Goal: Task Accomplishment & Management: Use online tool/utility

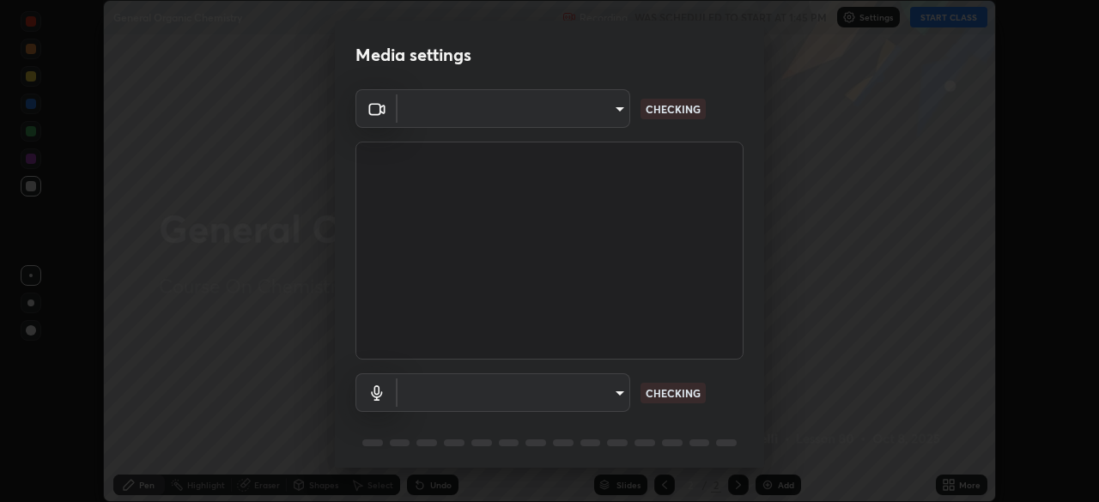
scroll to position [61, 0]
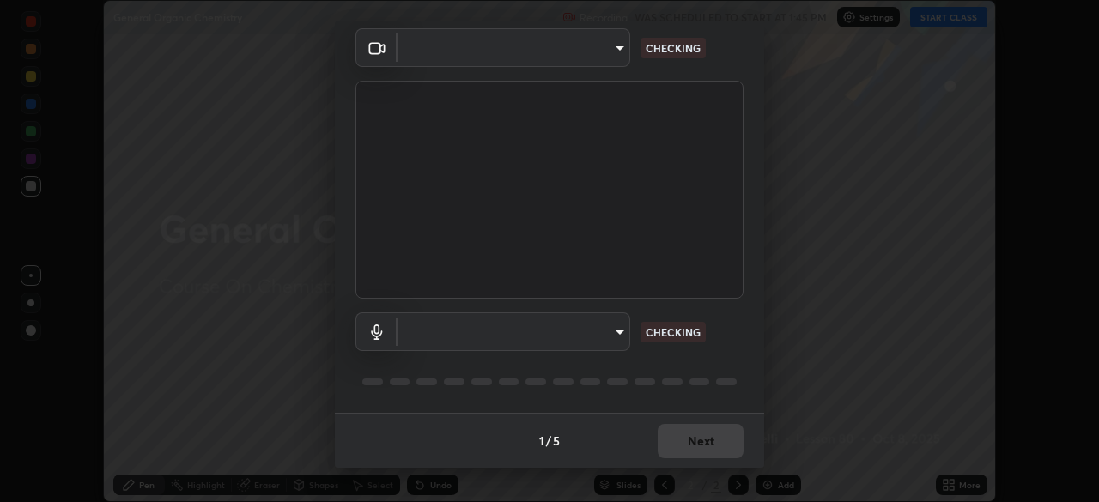
type input "a97fe649ed4a88d7ef5d38079454aeebd16fbf944be20ae45e8d4d96c2936521"
click at [616, 325] on body "Erase all General Organic Chemistry Recording WAS SCHEDULED TO START AT 1:45 PM…" at bounding box center [549, 251] width 1099 height 502
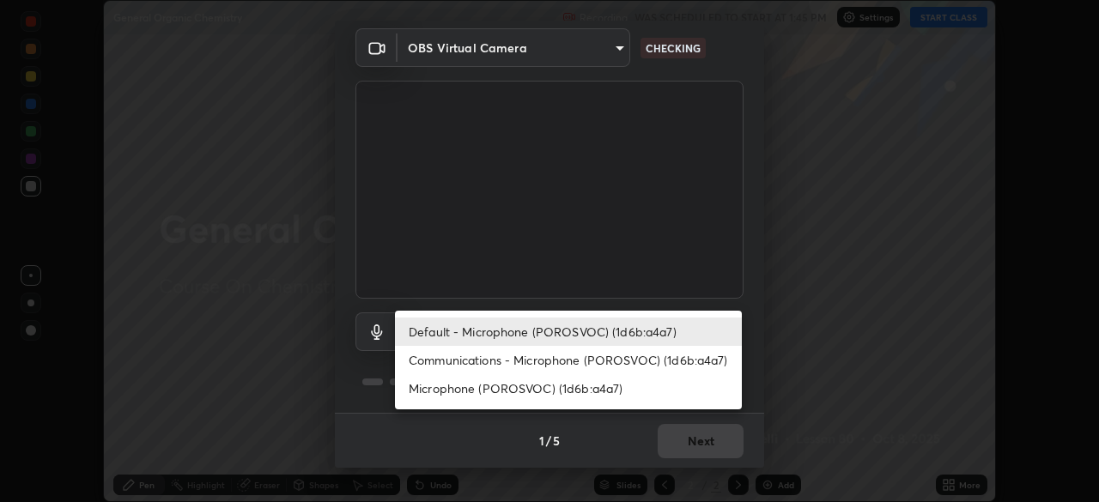
click at [544, 357] on li "Communications - Microphone (POROSVOC) (1d6b:a4a7)" at bounding box center [568, 360] width 347 height 28
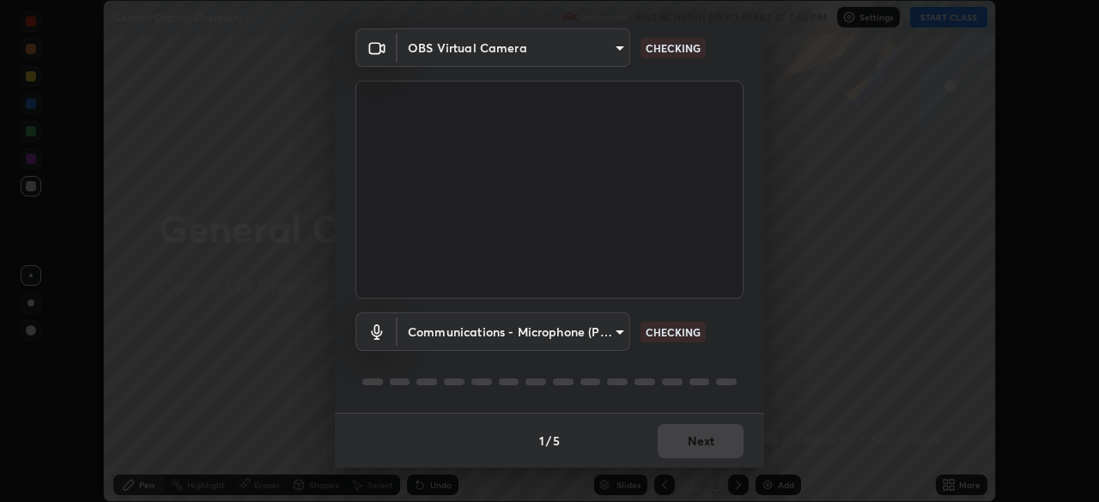
click at [543, 334] on body "Erase all General Organic Chemistry Recording WAS SCHEDULED TO START AT 1:45 PM…" at bounding box center [549, 251] width 1099 height 502
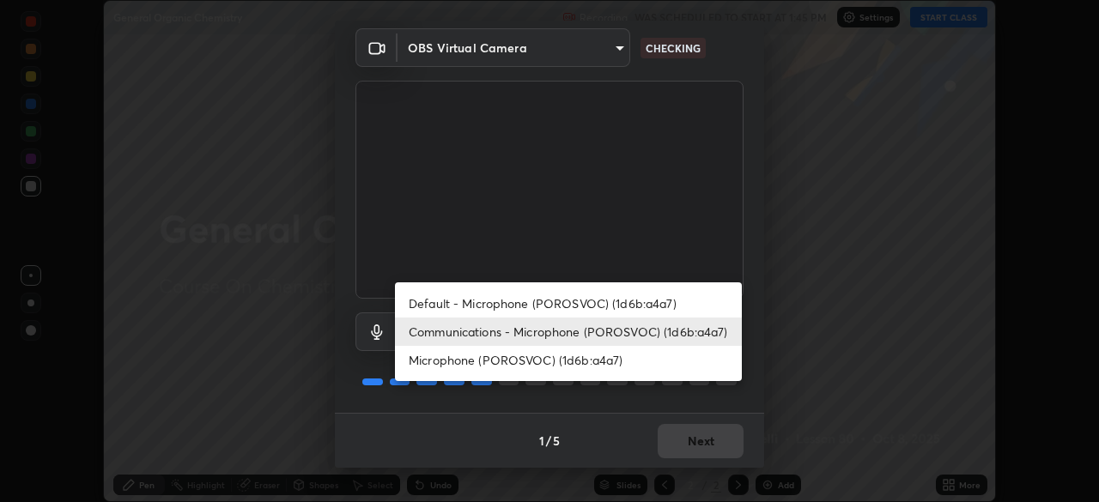
click at [542, 303] on li "Default - Microphone (POROSVOC) (1d6b:a4a7)" at bounding box center [568, 303] width 347 height 28
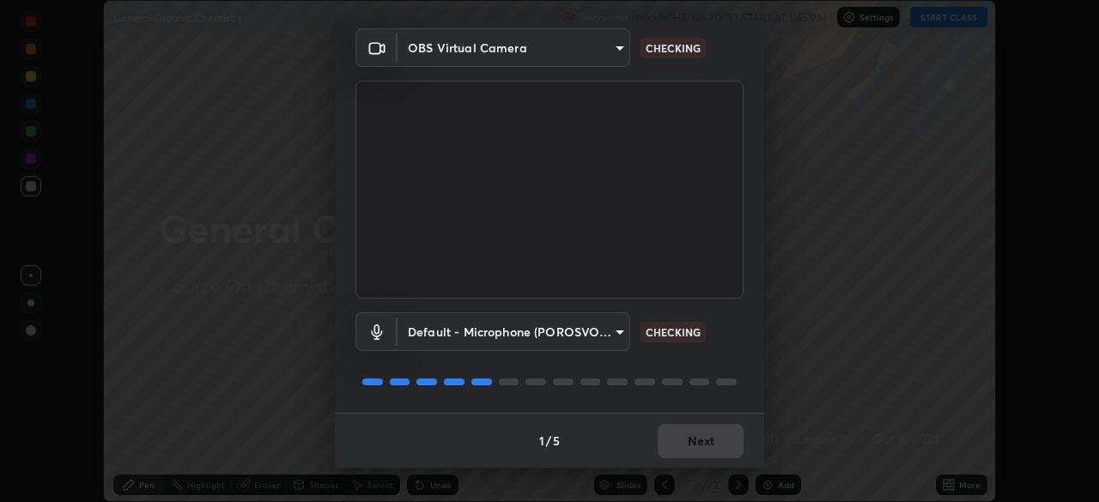
type input "default"
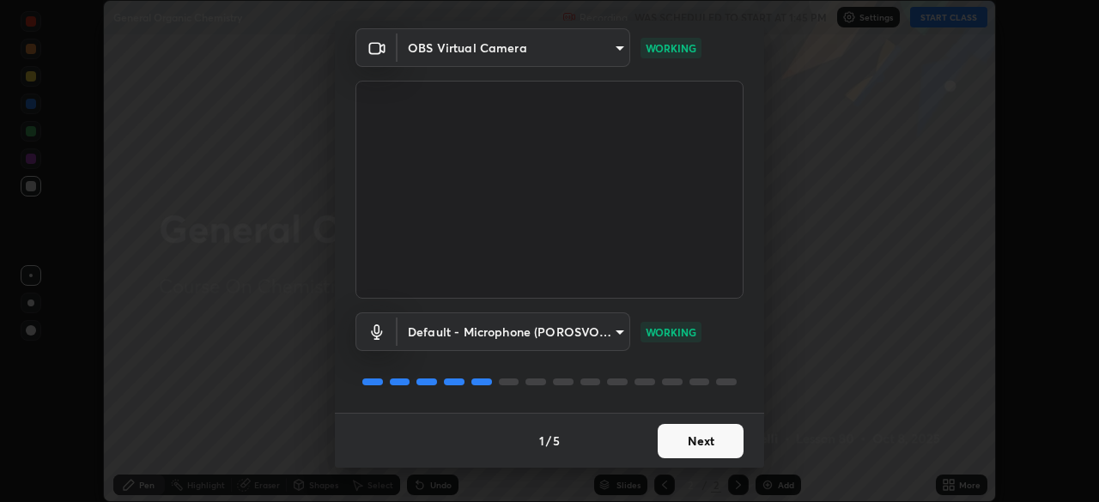
click at [705, 442] on button "Next" at bounding box center [701, 441] width 86 height 34
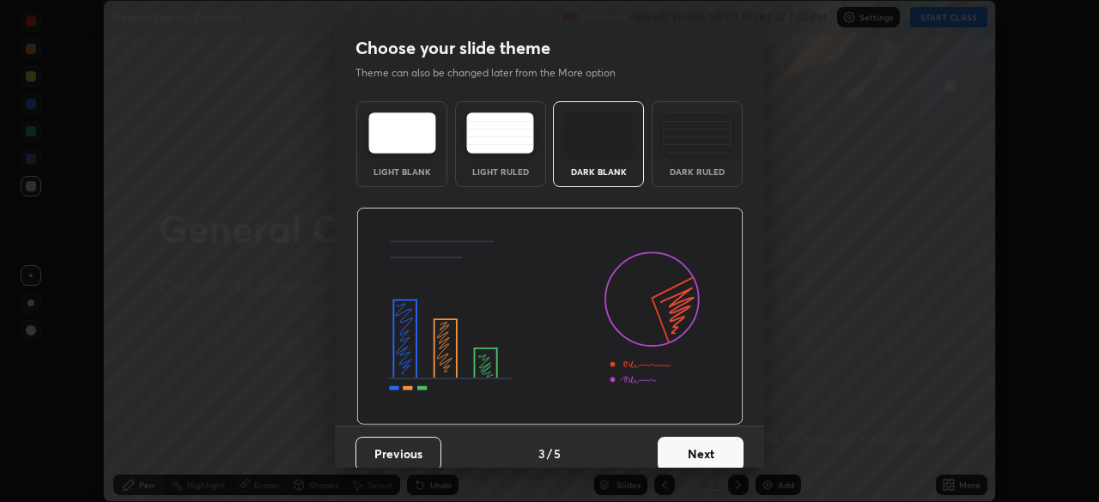
click at [709, 439] on button "Next" at bounding box center [701, 454] width 86 height 34
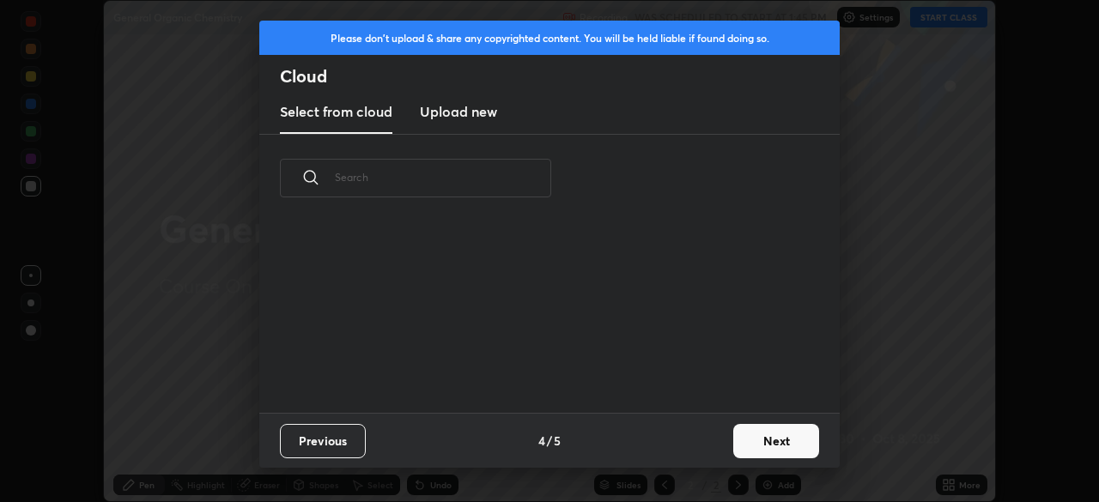
click at [737, 447] on button "Next" at bounding box center [776, 441] width 86 height 34
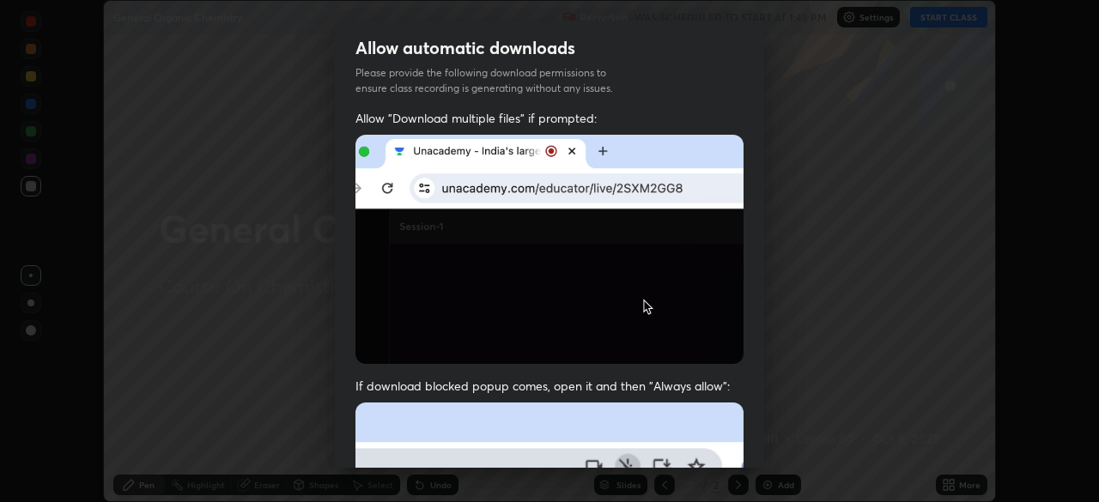
click at [768, 443] on div "Allow automatic downloads Please provide the following download permissions to …" at bounding box center [549, 251] width 1099 height 502
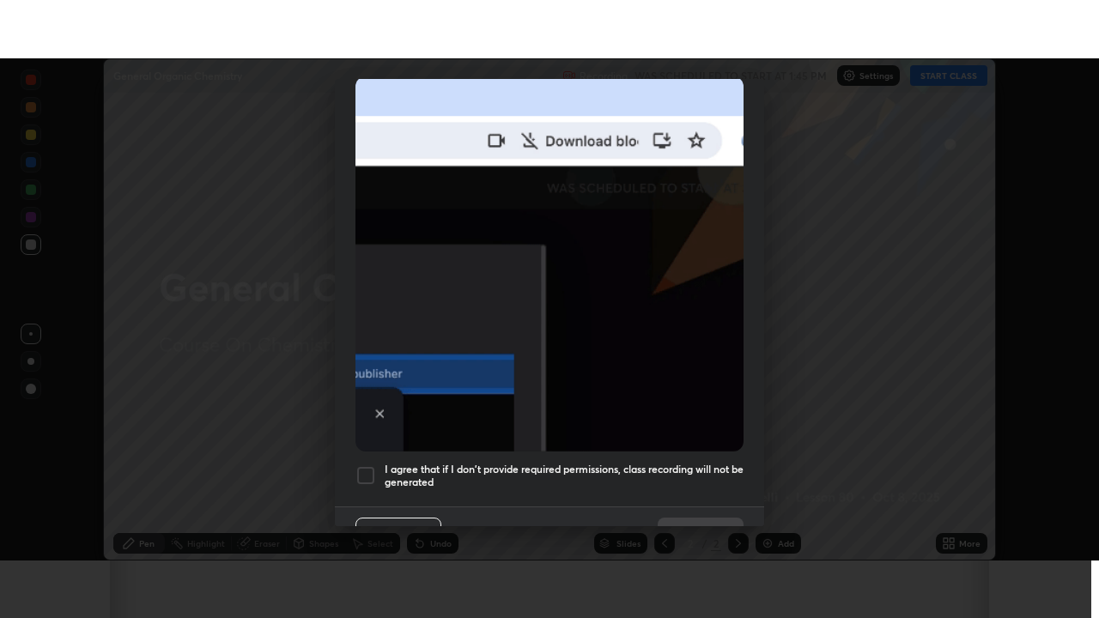
scroll to position [411, 0]
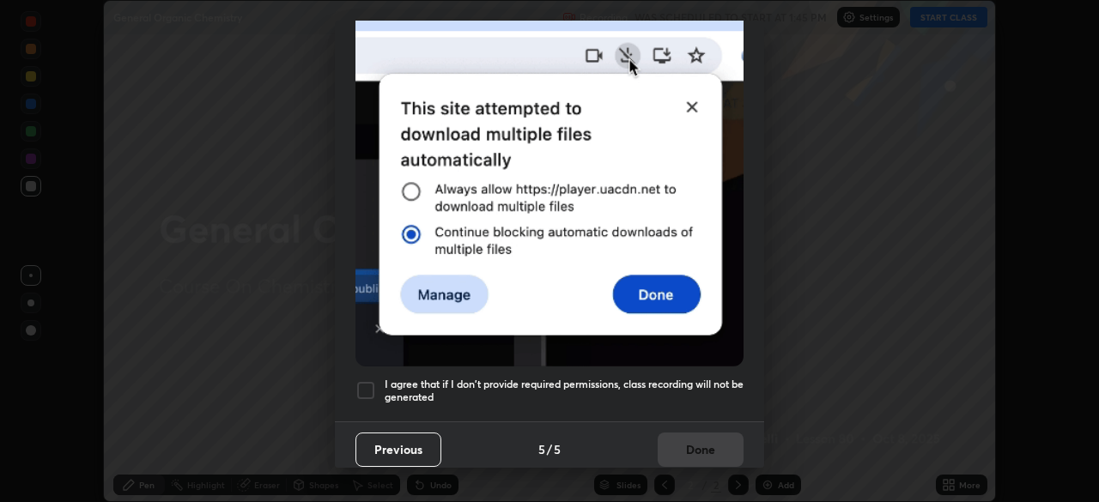
click at [364, 380] on div at bounding box center [365, 390] width 21 height 21
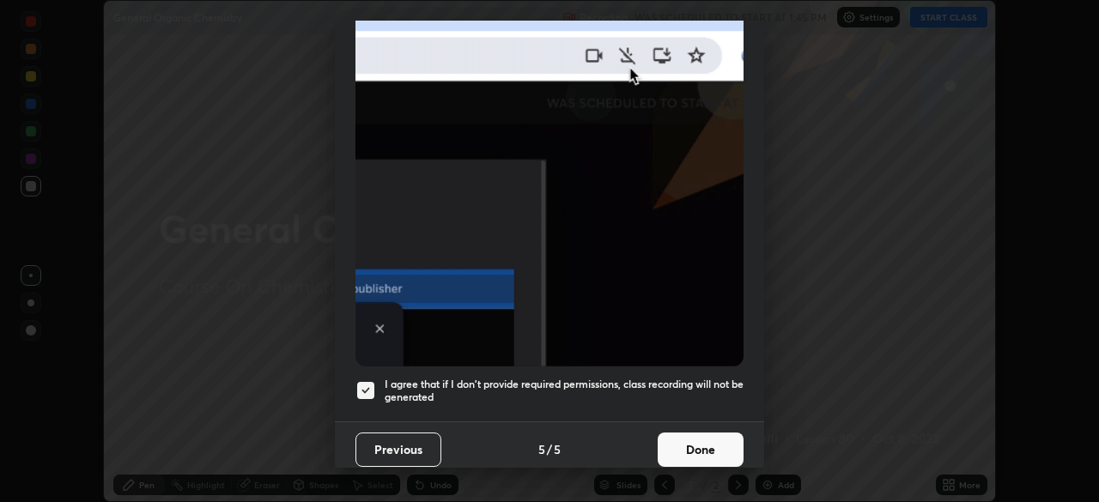
click at [695, 438] on button "Done" at bounding box center [701, 450] width 86 height 34
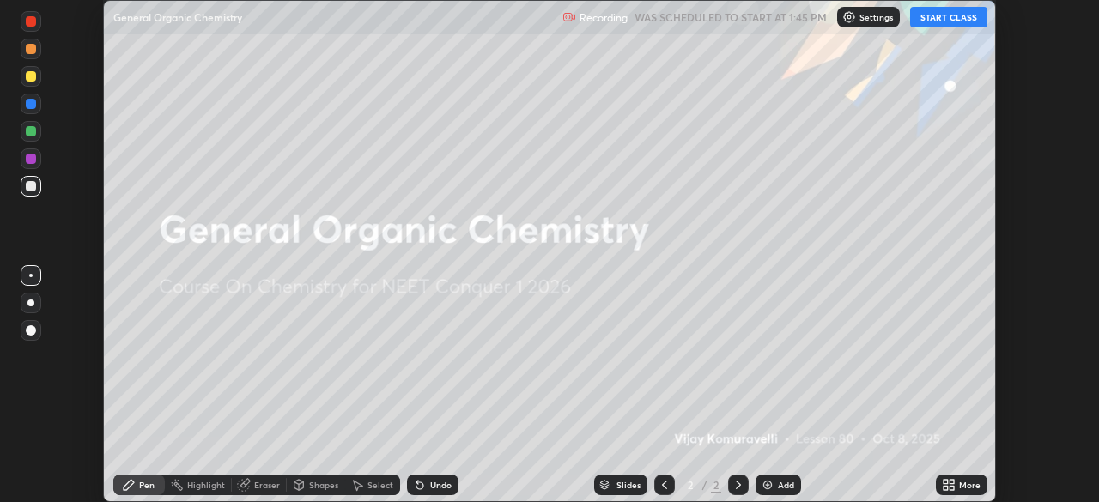
click at [936, 20] on button "START CLASS" at bounding box center [948, 17] width 77 height 21
click at [966, 485] on div "More" at bounding box center [969, 485] width 21 height 9
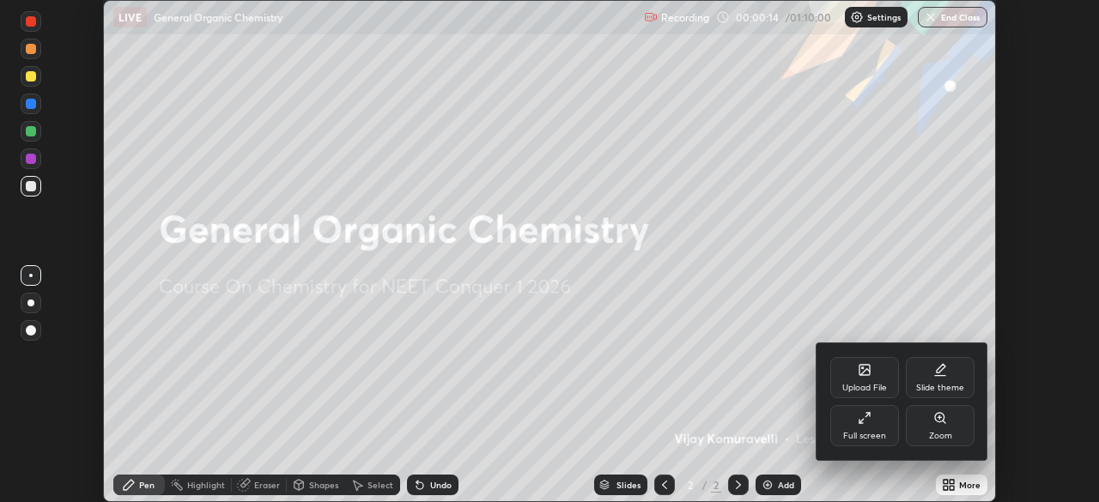
click at [874, 420] on div "Full screen" at bounding box center [864, 425] width 69 height 41
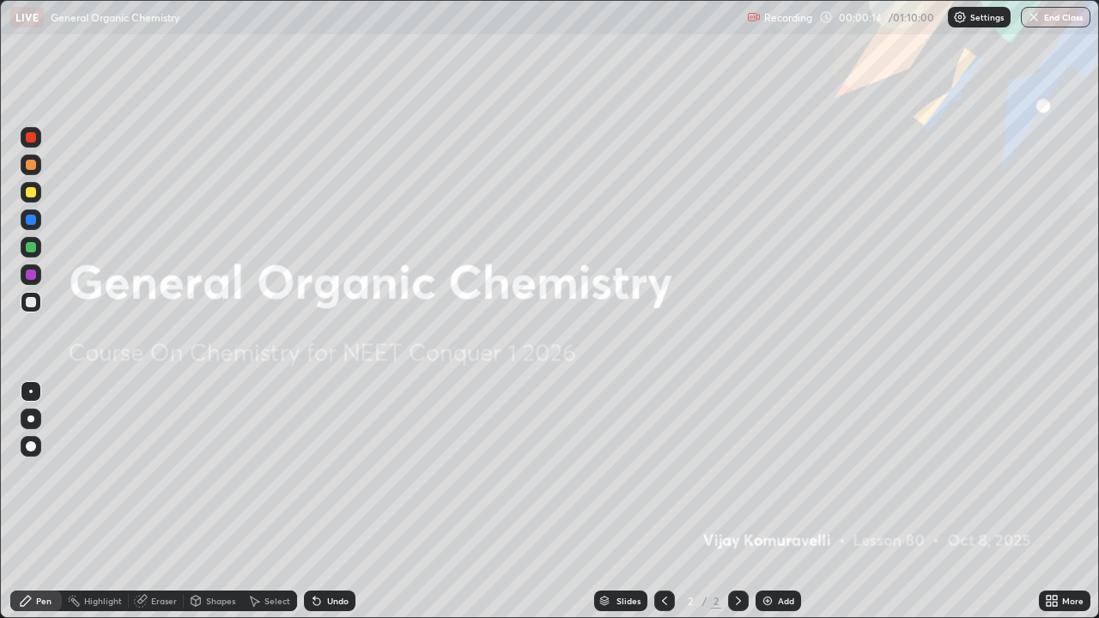
scroll to position [618, 1099]
click at [767, 501] on img at bounding box center [768, 601] width 14 height 14
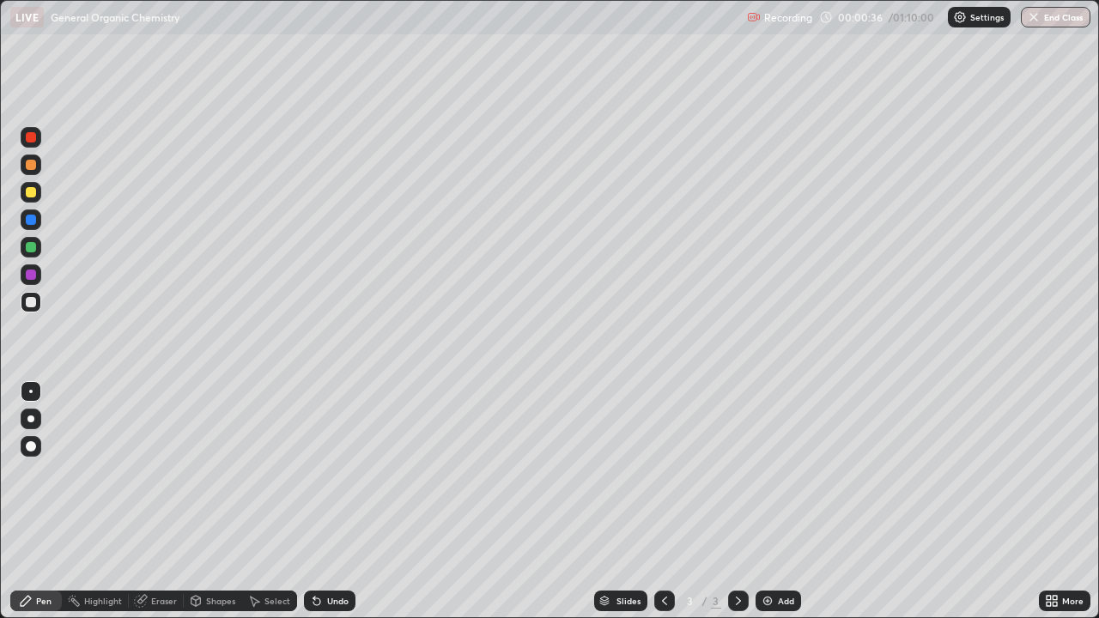
click at [31, 197] on div at bounding box center [31, 192] width 10 height 10
click at [34, 306] on div at bounding box center [31, 302] width 21 height 21
click at [332, 501] on div "Undo" at bounding box center [337, 601] width 21 height 9
click at [338, 501] on div "Undo" at bounding box center [337, 601] width 21 height 9
click at [345, 501] on div "Undo" at bounding box center [337, 601] width 21 height 9
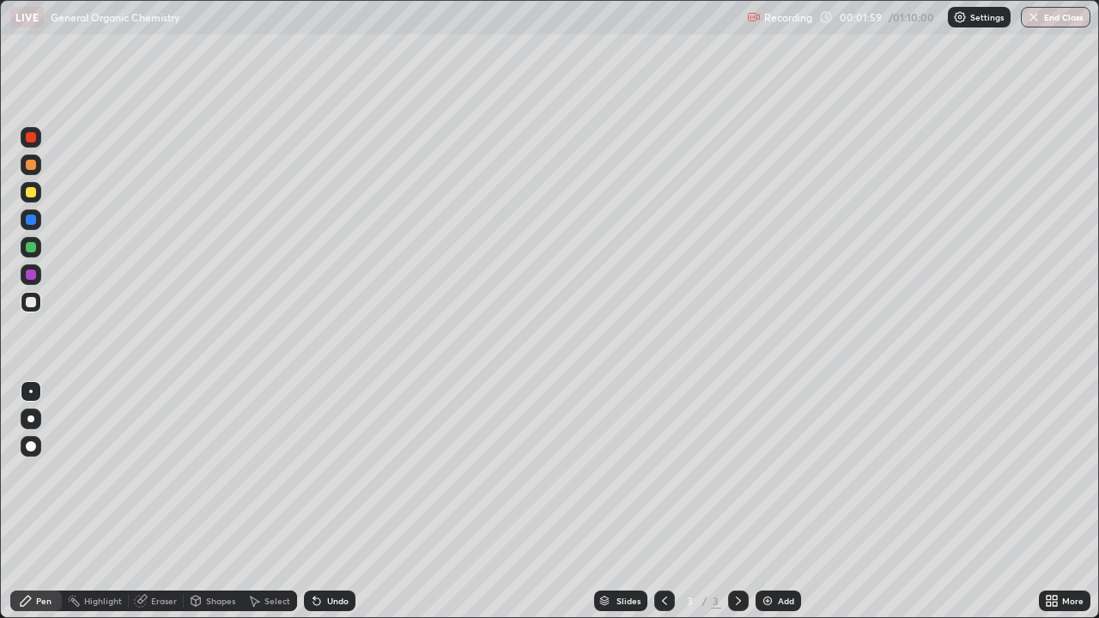
click at [27, 195] on div at bounding box center [31, 192] width 10 height 10
click at [31, 303] on div at bounding box center [31, 302] width 10 height 10
click at [33, 197] on div at bounding box center [31, 192] width 10 height 10
click at [198, 501] on icon at bounding box center [195, 601] width 9 height 10
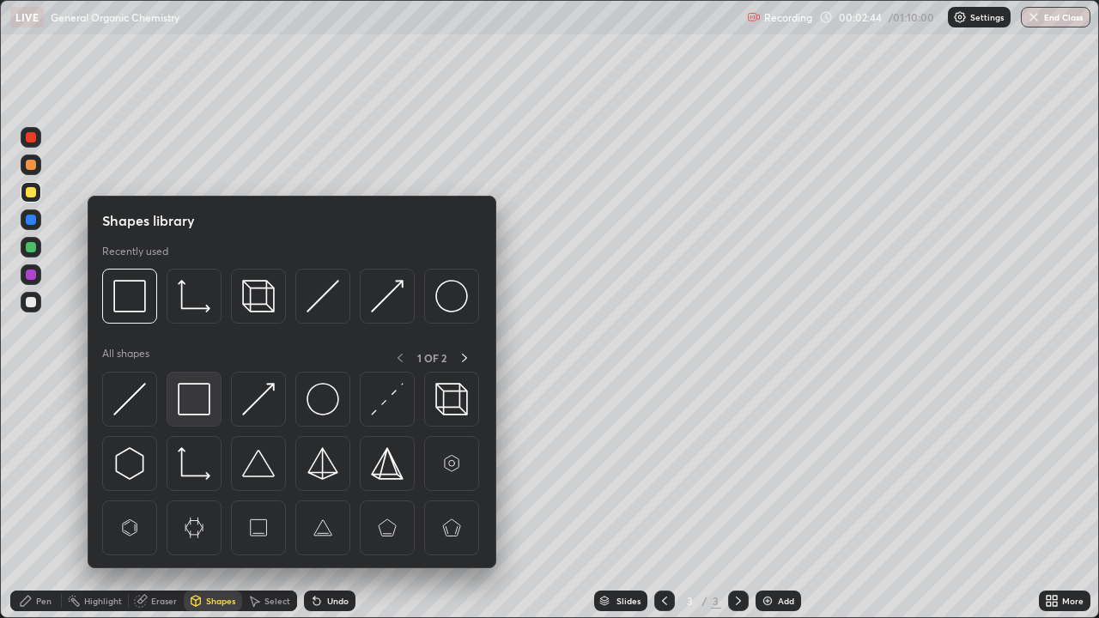
click at [194, 409] on img at bounding box center [194, 399] width 33 height 33
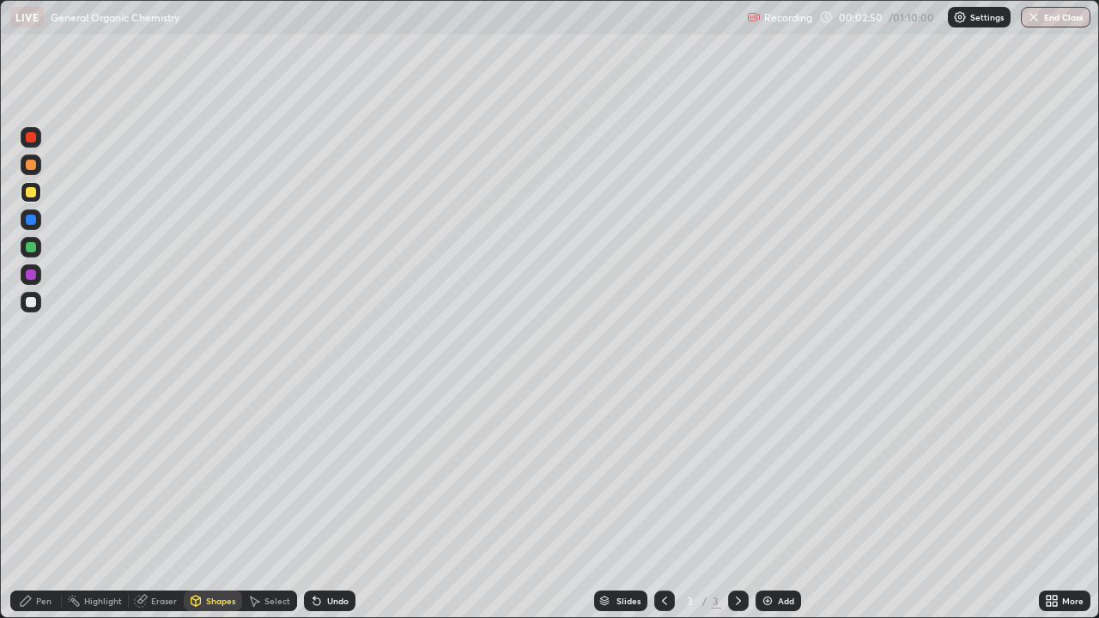
click at [160, 501] on div "Eraser" at bounding box center [164, 601] width 26 height 9
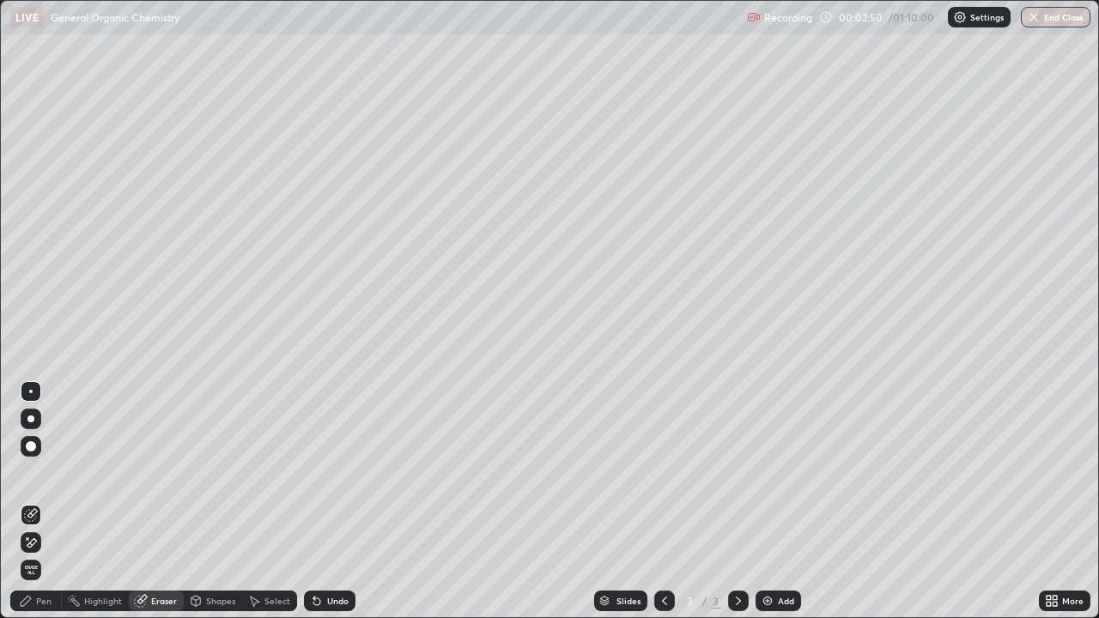
click at [30, 390] on div at bounding box center [30, 391] width 3 height 3
click at [35, 501] on div "Pen" at bounding box center [36, 601] width 52 height 21
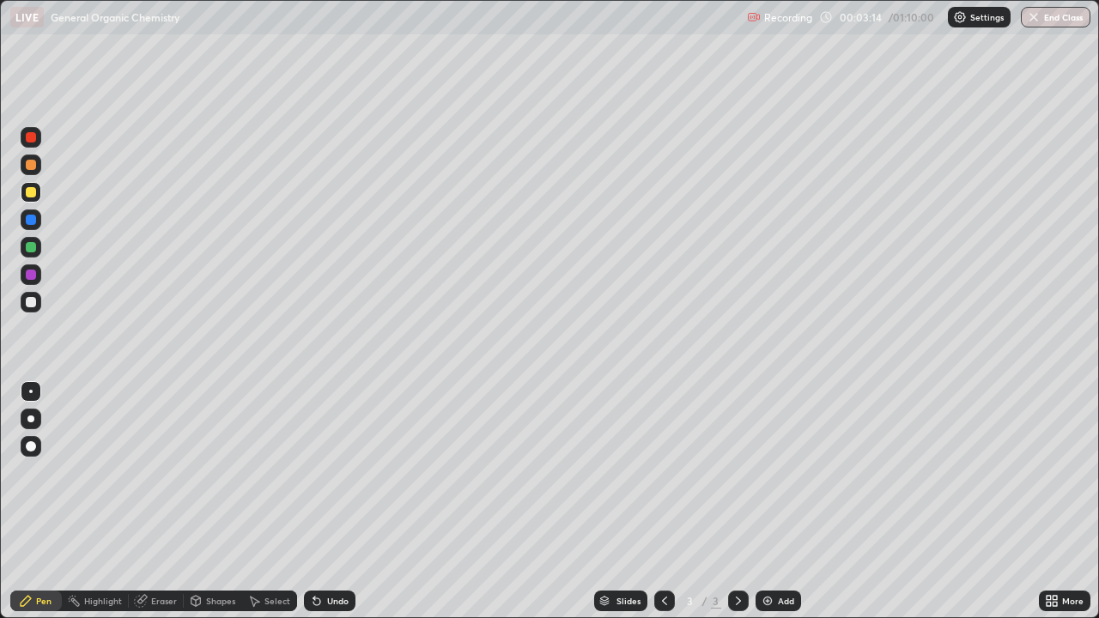
click at [30, 193] on div at bounding box center [31, 192] width 10 height 10
click at [33, 306] on div at bounding box center [31, 302] width 10 height 10
click at [313, 501] on icon at bounding box center [314, 598] width 2 height 2
click at [34, 196] on div at bounding box center [31, 192] width 10 height 10
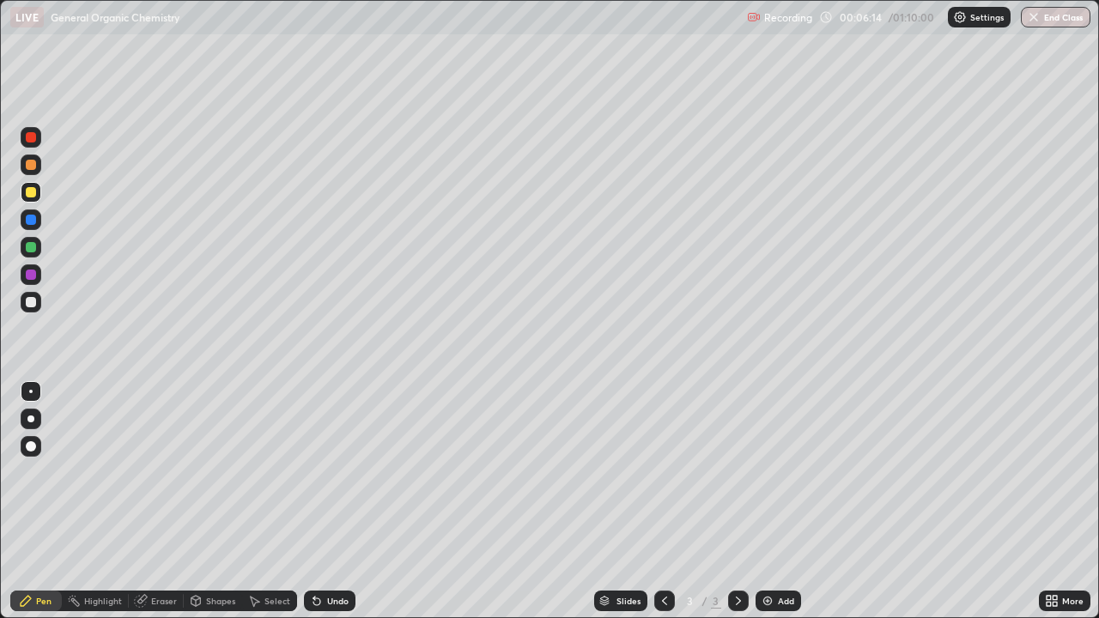
click at [34, 306] on div at bounding box center [31, 302] width 10 height 10
click at [33, 192] on div at bounding box center [31, 192] width 10 height 10
click at [33, 305] on div at bounding box center [31, 302] width 10 height 10
click at [33, 199] on div at bounding box center [31, 192] width 21 height 21
click at [35, 304] on div at bounding box center [31, 302] width 10 height 10
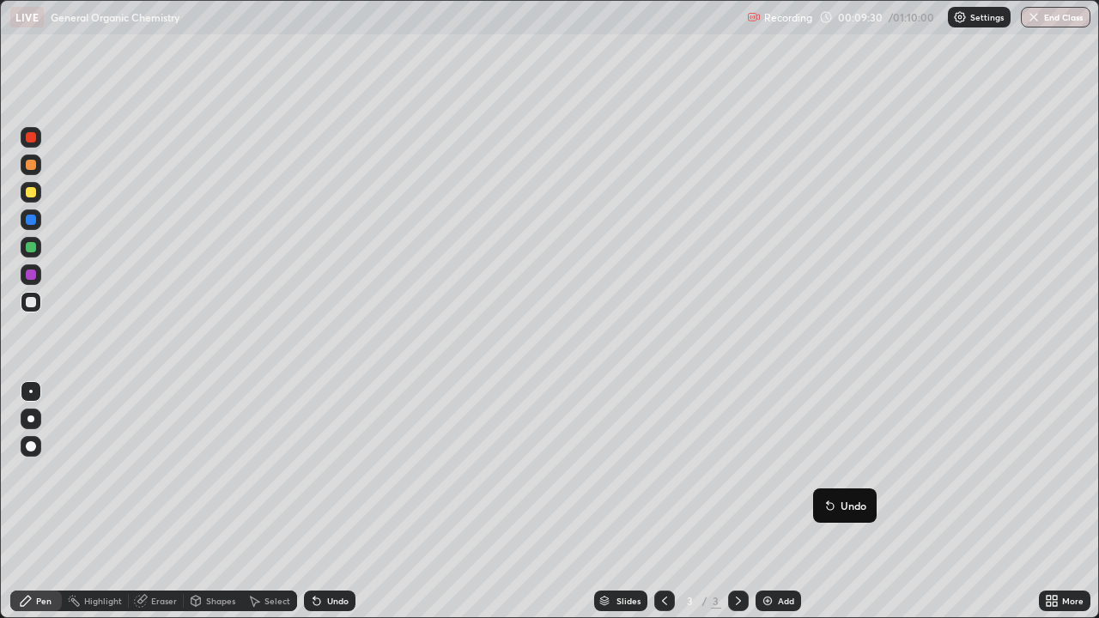
click at [827, 501] on icon at bounding box center [830, 506] width 7 height 7
click at [767, 501] on img at bounding box center [768, 601] width 14 height 14
click at [33, 300] on div at bounding box center [31, 302] width 10 height 10
click at [330, 501] on div "Undo" at bounding box center [337, 601] width 21 height 9
click at [340, 501] on div "Undo" at bounding box center [330, 601] width 52 height 21
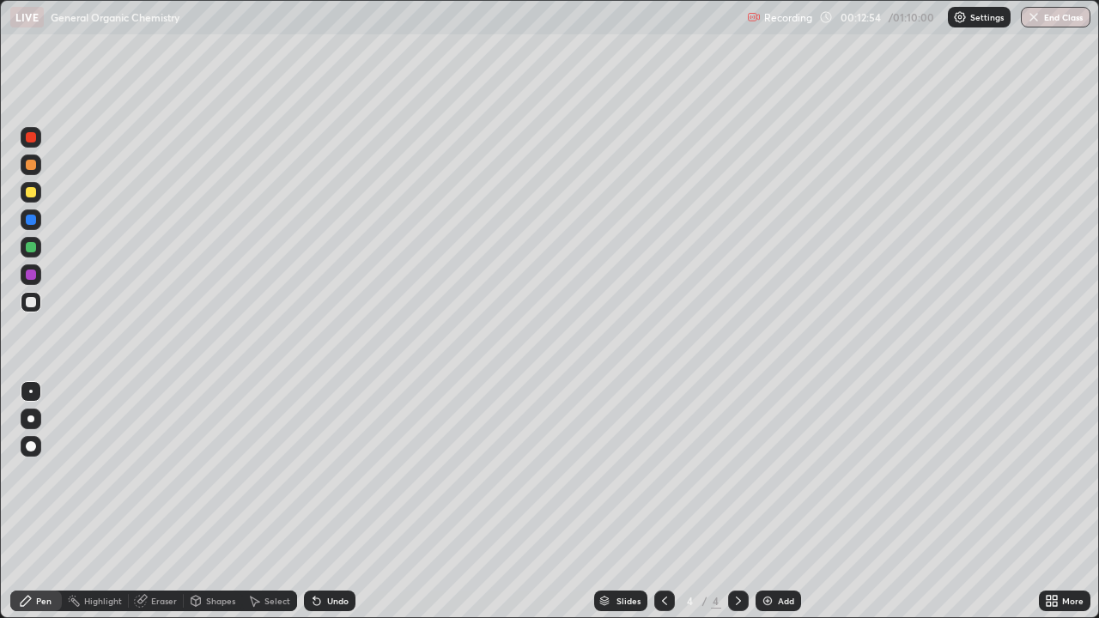
click at [215, 501] on div "Shapes" at bounding box center [220, 601] width 29 height 9
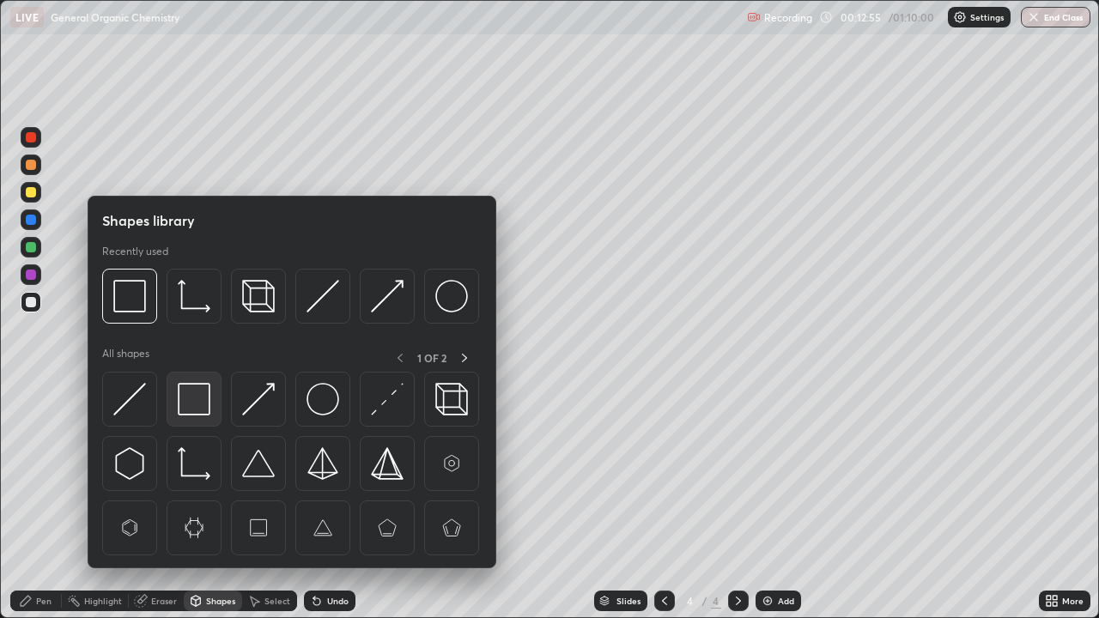
click at [197, 397] on img at bounding box center [194, 399] width 33 height 33
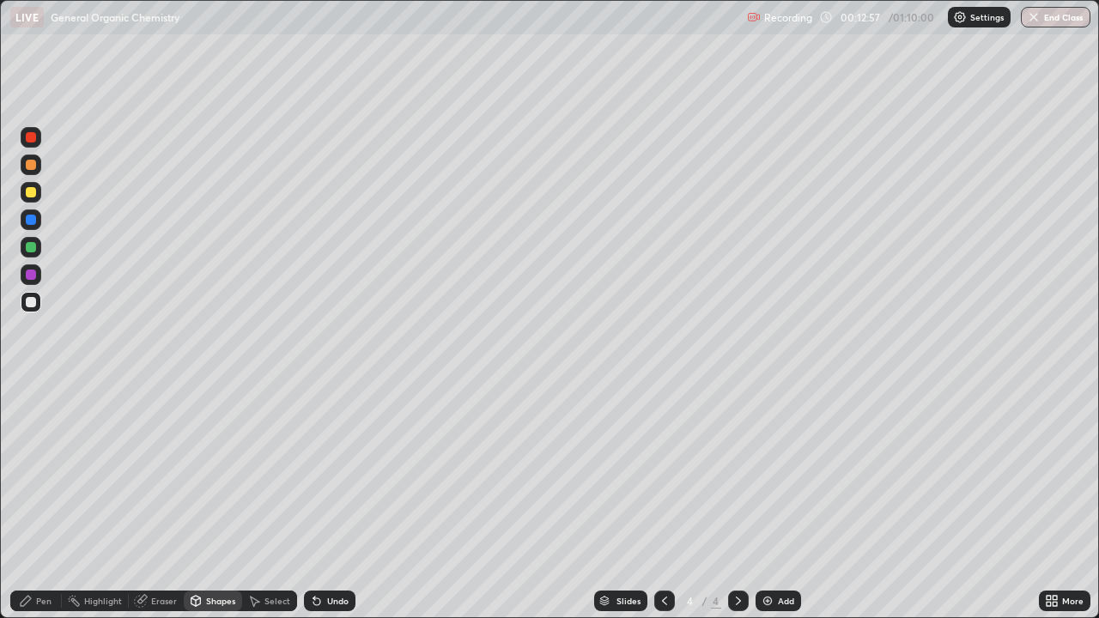
click at [327, 501] on div "Undo" at bounding box center [337, 601] width 21 height 9
click at [30, 192] on div at bounding box center [31, 192] width 10 height 10
click at [663, 501] on icon at bounding box center [665, 601] width 14 height 14
click at [737, 501] on icon at bounding box center [738, 601] width 14 height 14
click at [28, 191] on div at bounding box center [31, 192] width 10 height 10
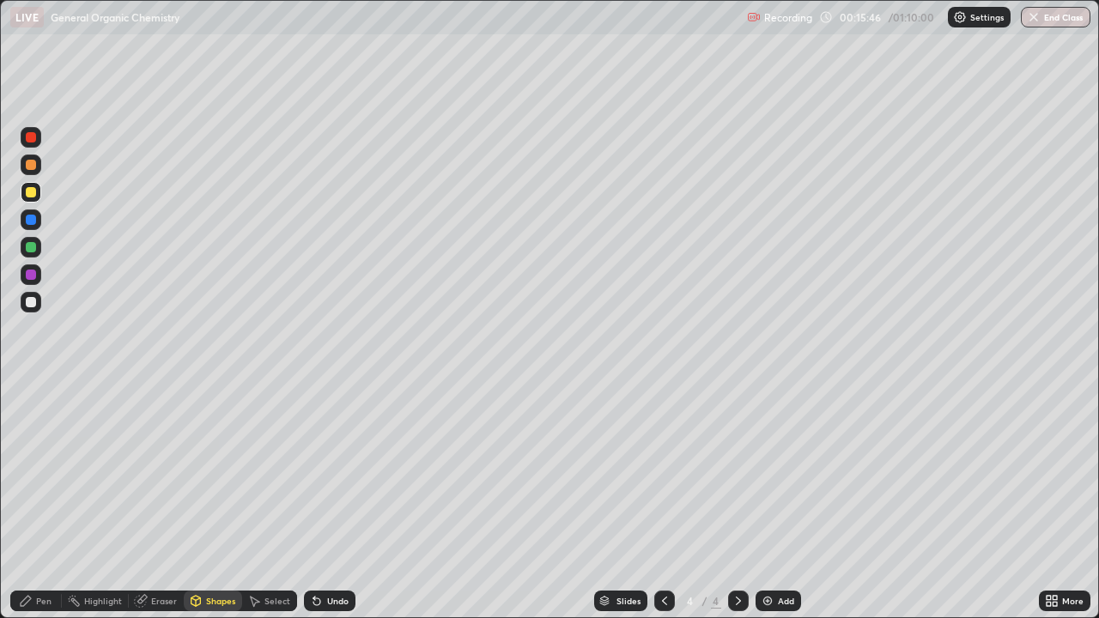
click at [321, 501] on div "Undo" at bounding box center [330, 601] width 52 height 21
click at [28, 501] on icon at bounding box center [26, 601] width 14 height 14
click at [333, 501] on div "Undo" at bounding box center [337, 601] width 21 height 9
click at [34, 305] on div at bounding box center [31, 302] width 10 height 10
click at [146, 501] on icon at bounding box center [141, 601] width 14 height 14
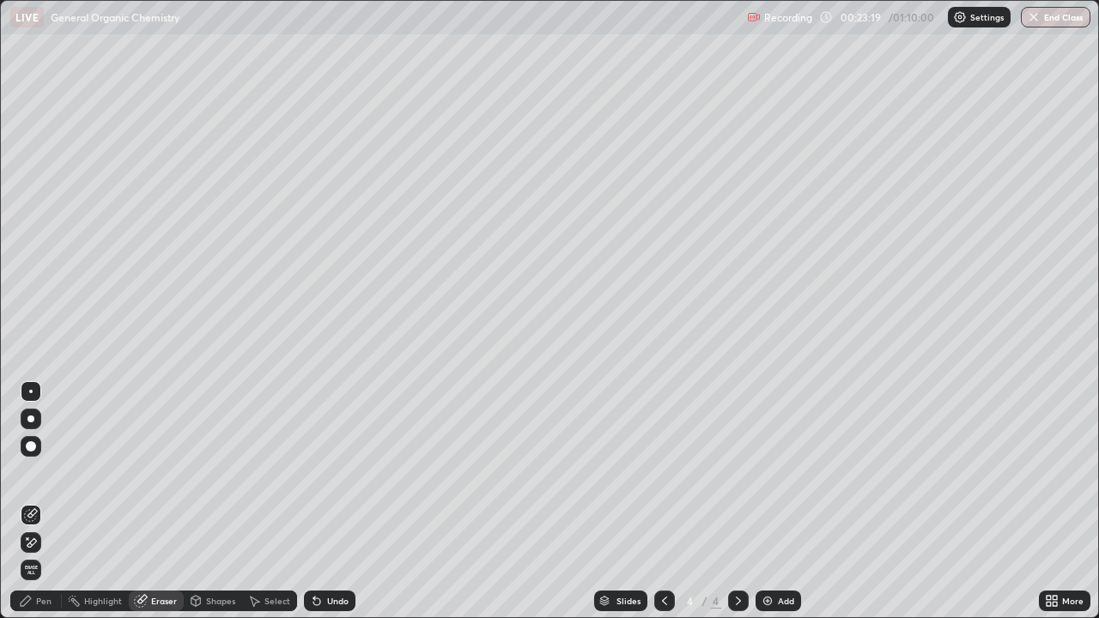
click at [44, 501] on div "Pen" at bounding box center [43, 601] width 15 height 9
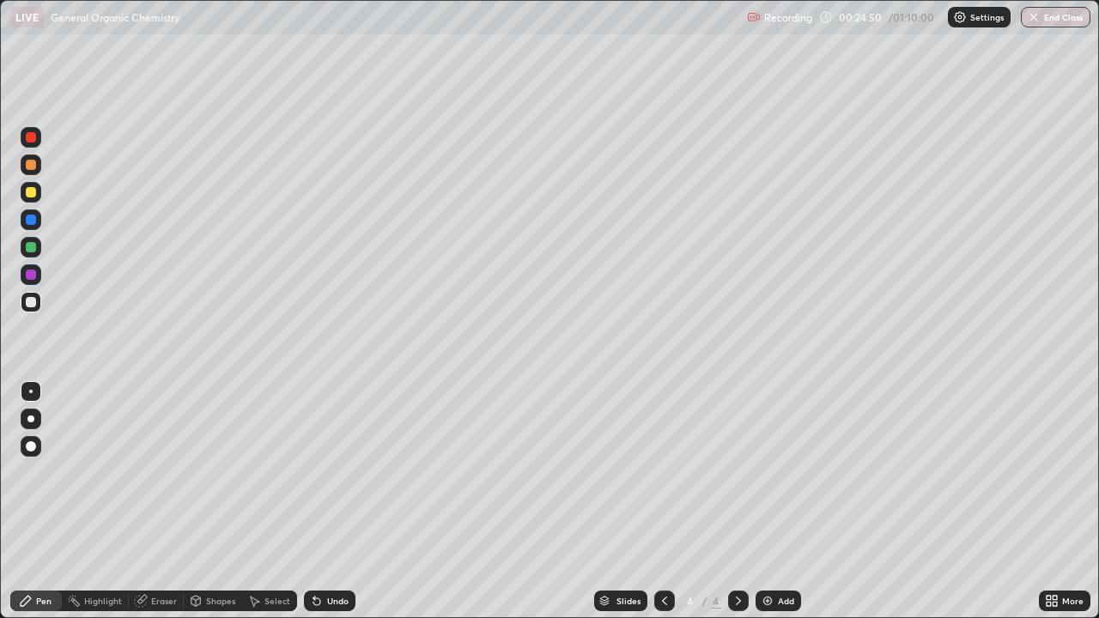
click at [767, 501] on img at bounding box center [768, 601] width 14 height 14
click at [35, 191] on div at bounding box center [31, 192] width 10 height 10
click at [341, 501] on div "Undo" at bounding box center [337, 601] width 21 height 9
click at [343, 501] on div "Undo" at bounding box center [337, 601] width 21 height 9
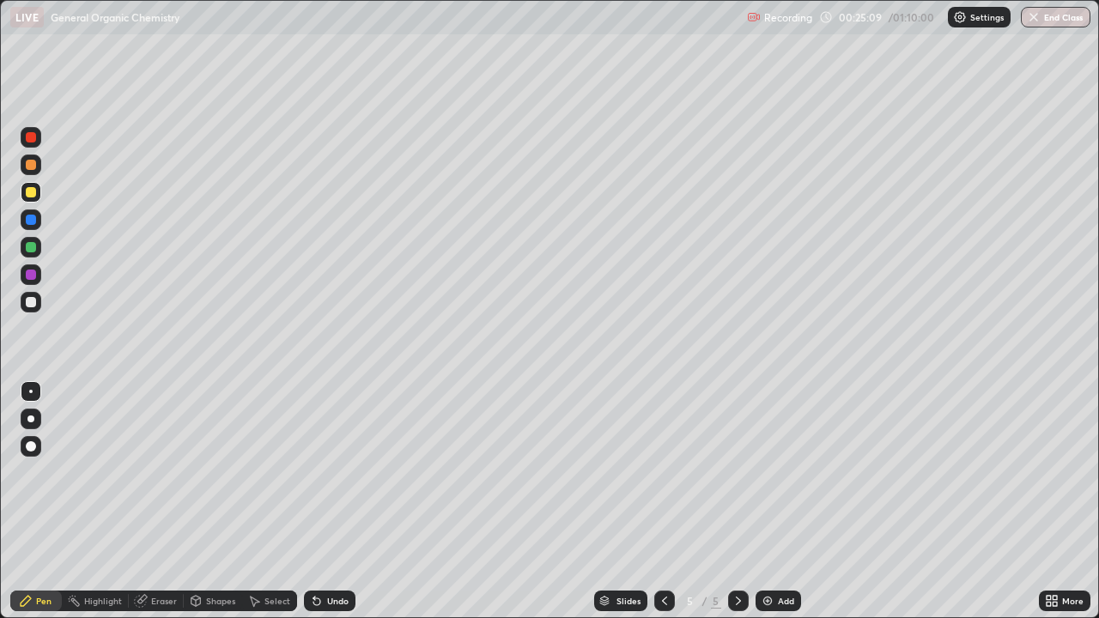
click at [32, 303] on div at bounding box center [31, 302] width 10 height 10
click at [35, 301] on div at bounding box center [31, 302] width 10 height 10
click at [330, 501] on div "Undo" at bounding box center [337, 601] width 21 height 9
click at [332, 501] on div "Undo" at bounding box center [337, 601] width 21 height 9
click at [330, 501] on div "Undo" at bounding box center [337, 601] width 21 height 9
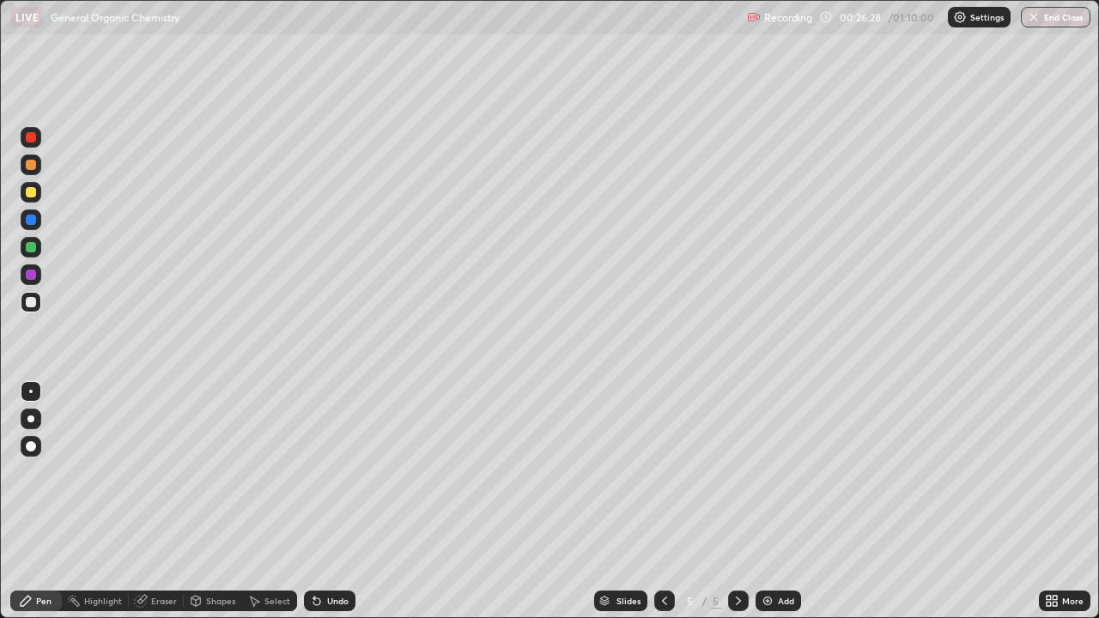
click at [336, 501] on div "Undo" at bounding box center [337, 601] width 21 height 9
click at [34, 197] on div at bounding box center [31, 192] width 21 height 21
click at [33, 301] on div at bounding box center [31, 302] width 10 height 10
click at [33, 193] on div at bounding box center [31, 192] width 10 height 10
click at [32, 303] on div at bounding box center [31, 302] width 10 height 10
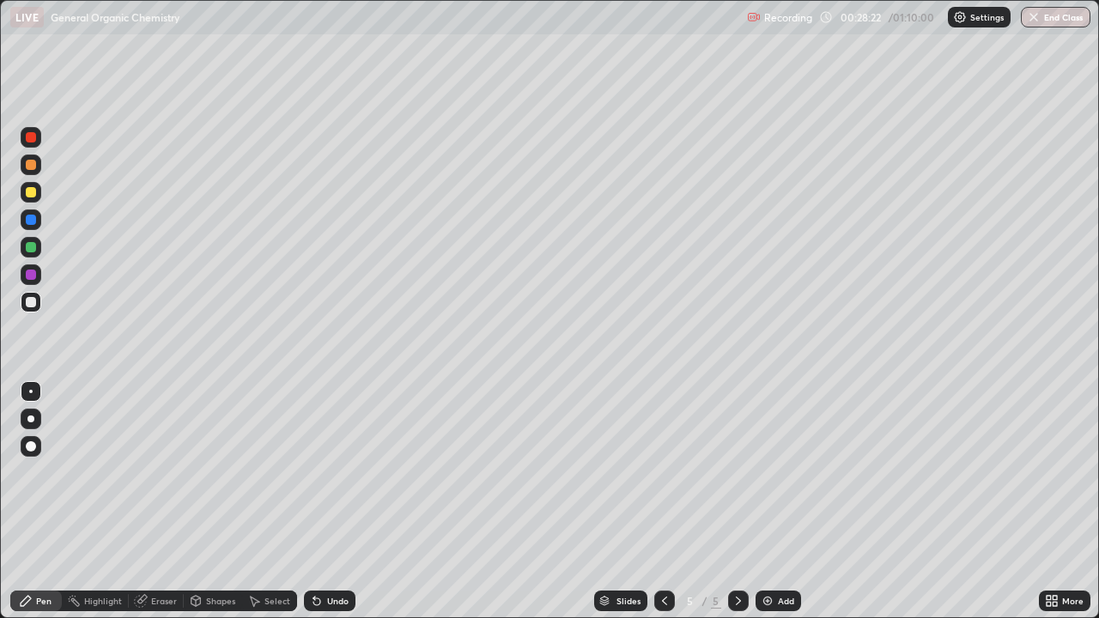
click at [31, 193] on div at bounding box center [31, 192] width 10 height 10
click at [29, 304] on div at bounding box center [31, 302] width 10 height 10
click at [33, 305] on div at bounding box center [31, 302] width 10 height 10
click at [30, 198] on div at bounding box center [31, 192] width 21 height 21
click at [336, 501] on div "Undo" at bounding box center [330, 601] width 52 height 21
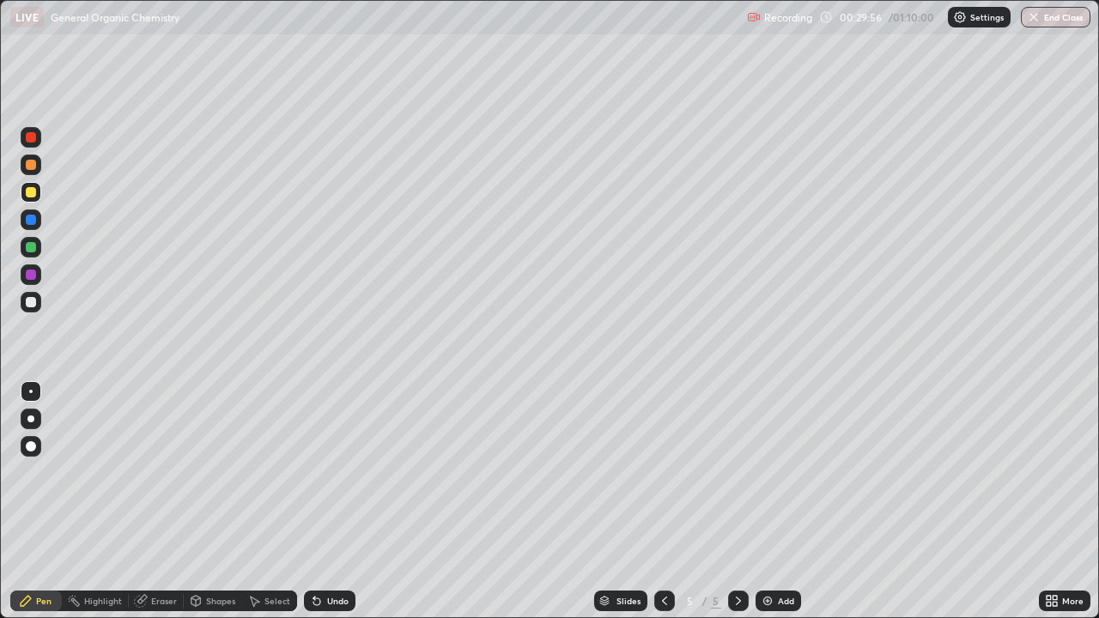
click at [340, 501] on div "Undo" at bounding box center [337, 601] width 21 height 9
click at [343, 501] on div "Undo" at bounding box center [337, 601] width 21 height 9
click at [341, 501] on div "Undo" at bounding box center [337, 601] width 21 height 9
click at [340, 501] on div "Undo" at bounding box center [337, 601] width 21 height 9
click at [33, 305] on div at bounding box center [31, 302] width 10 height 10
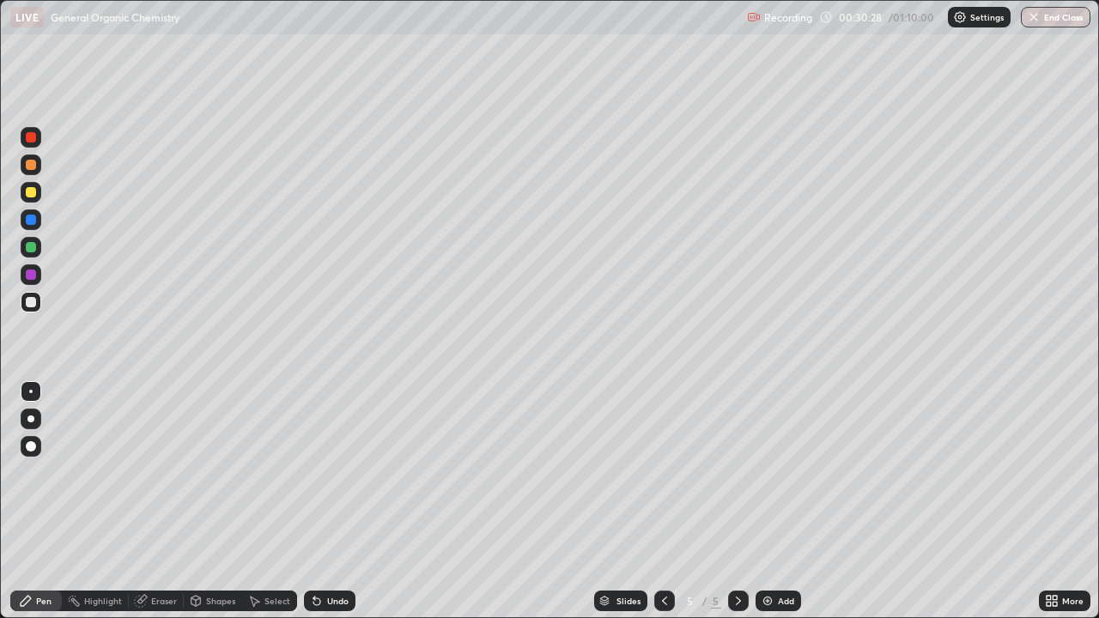
click at [31, 193] on div at bounding box center [31, 192] width 10 height 10
click at [163, 501] on div "Eraser" at bounding box center [164, 601] width 26 height 9
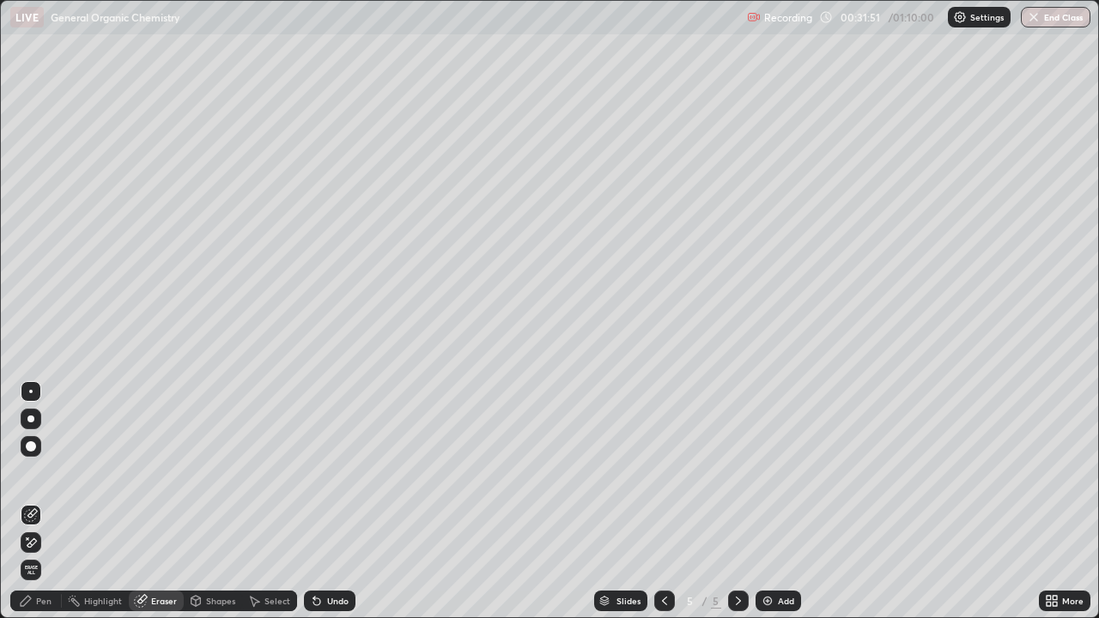
click at [34, 501] on div "Pen" at bounding box center [36, 601] width 52 height 21
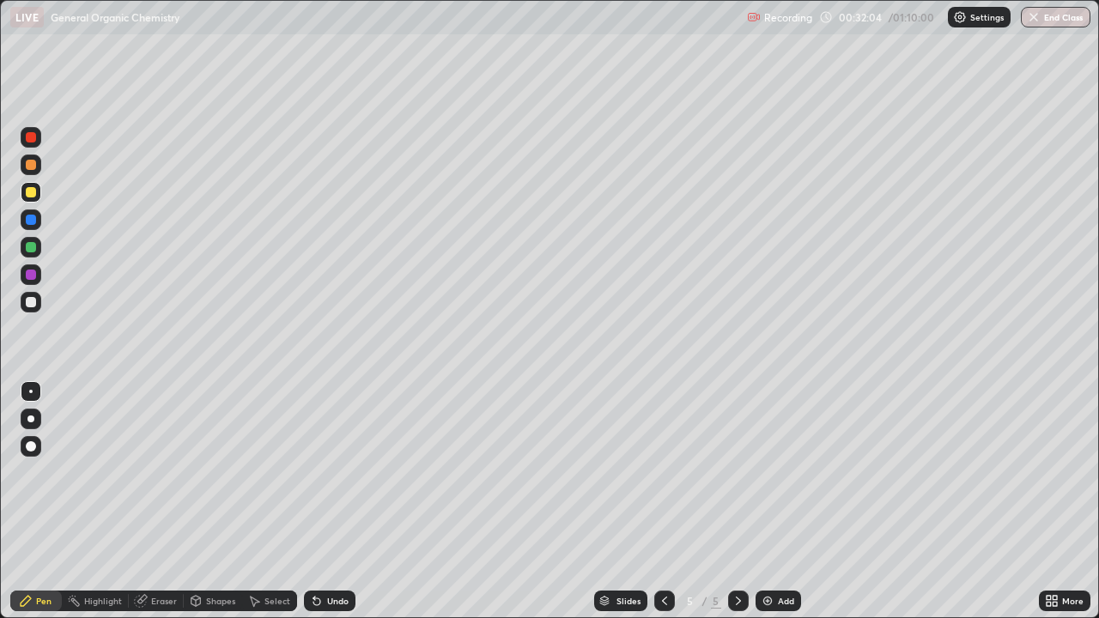
click at [342, 501] on div "Undo" at bounding box center [337, 601] width 21 height 9
click at [28, 139] on div at bounding box center [31, 137] width 10 height 10
click at [150, 501] on div "Eraser" at bounding box center [156, 601] width 55 height 21
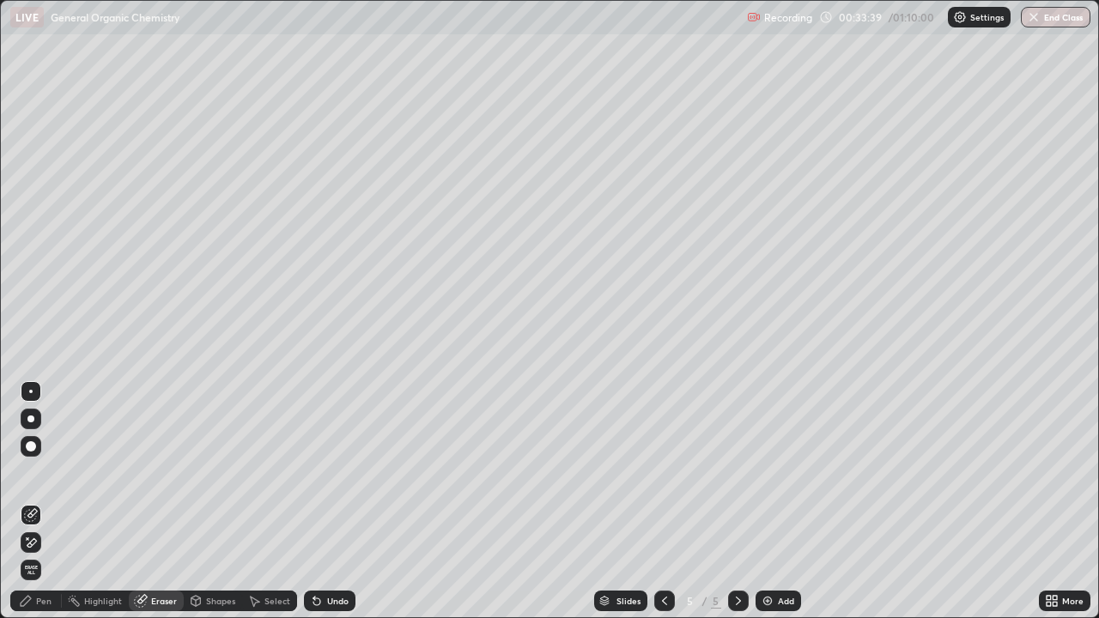
click at [31, 501] on icon at bounding box center [26, 601] width 14 height 14
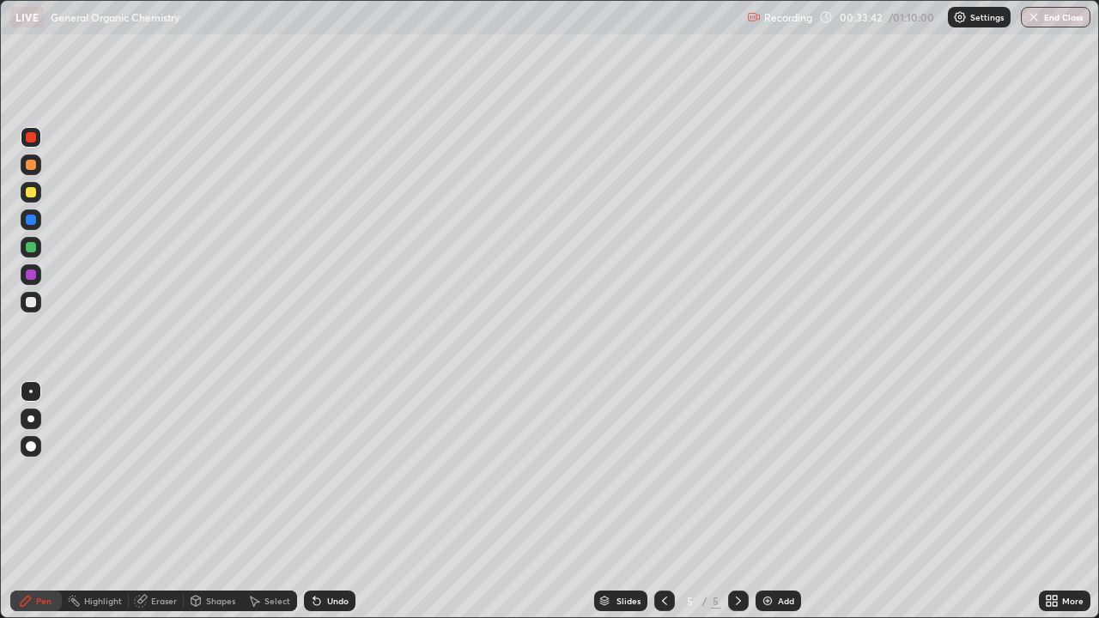
click at [29, 302] on div at bounding box center [31, 302] width 10 height 10
click at [339, 501] on div "Undo" at bounding box center [337, 601] width 21 height 9
click at [330, 501] on div "Undo" at bounding box center [337, 601] width 21 height 9
click at [327, 501] on div "Undo" at bounding box center [337, 601] width 21 height 9
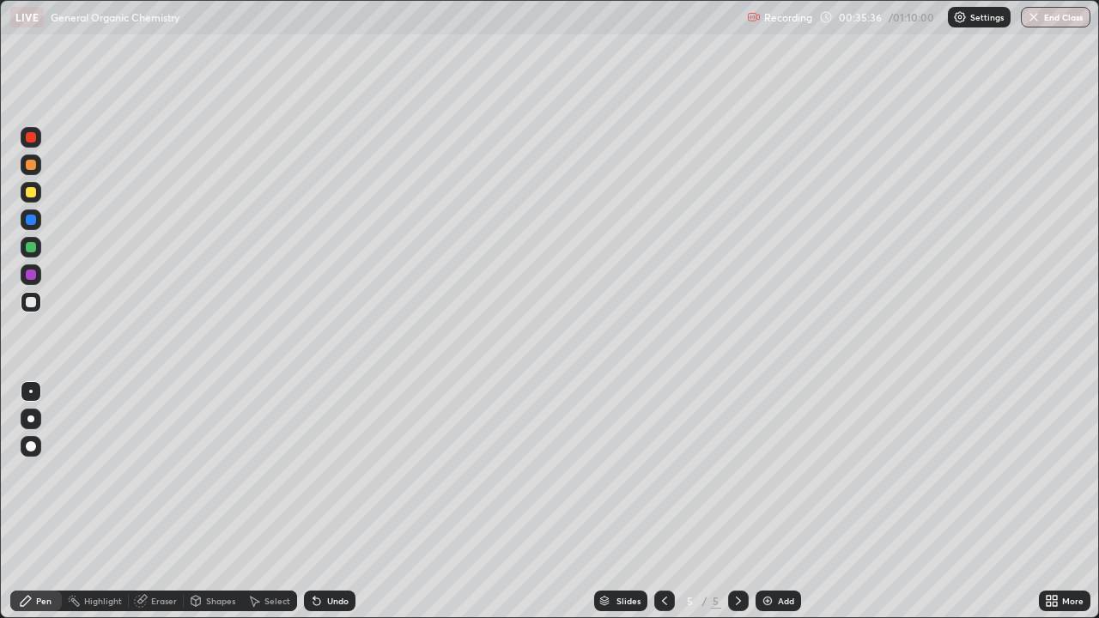
click at [29, 199] on div at bounding box center [31, 192] width 21 height 21
click at [775, 501] on div "Add" at bounding box center [777, 601] width 45 height 21
click at [33, 304] on div at bounding box center [31, 302] width 10 height 10
click at [27, 195] on div at bounding box center [31, 192] width 10 height 10
click at [34, 302] on div at bounding box center [31, 302] width 10 height 10
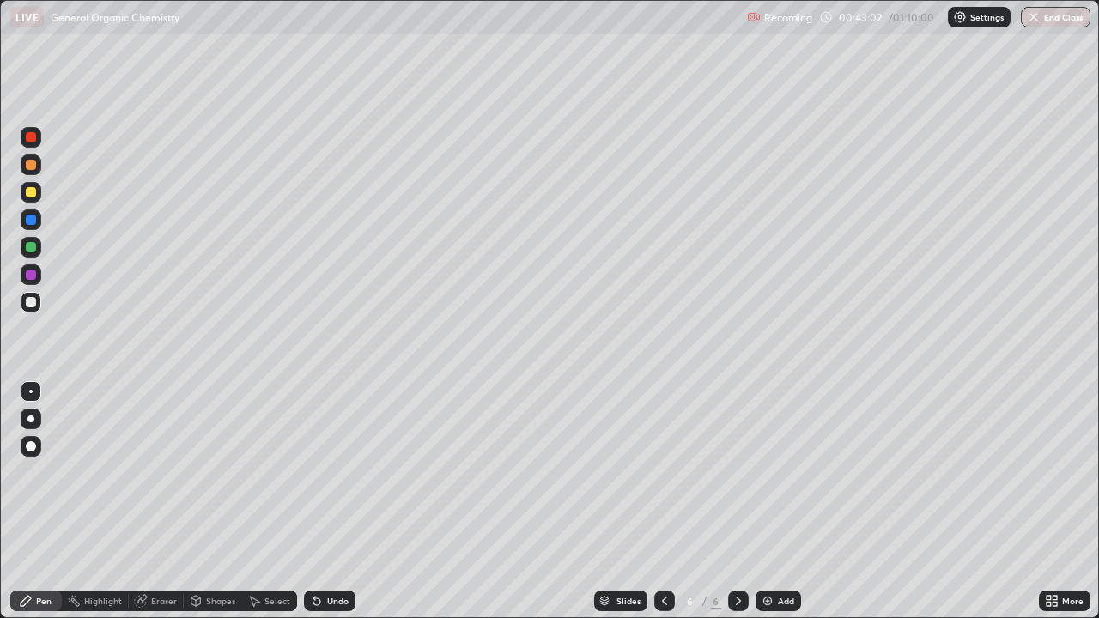
click at [327, 501] on div "Undo" at bounding box center [337, 601] width 21 height 9
click at [211, 501] on div "Shapes" at bounding box center [220, 601] width 29 height 9
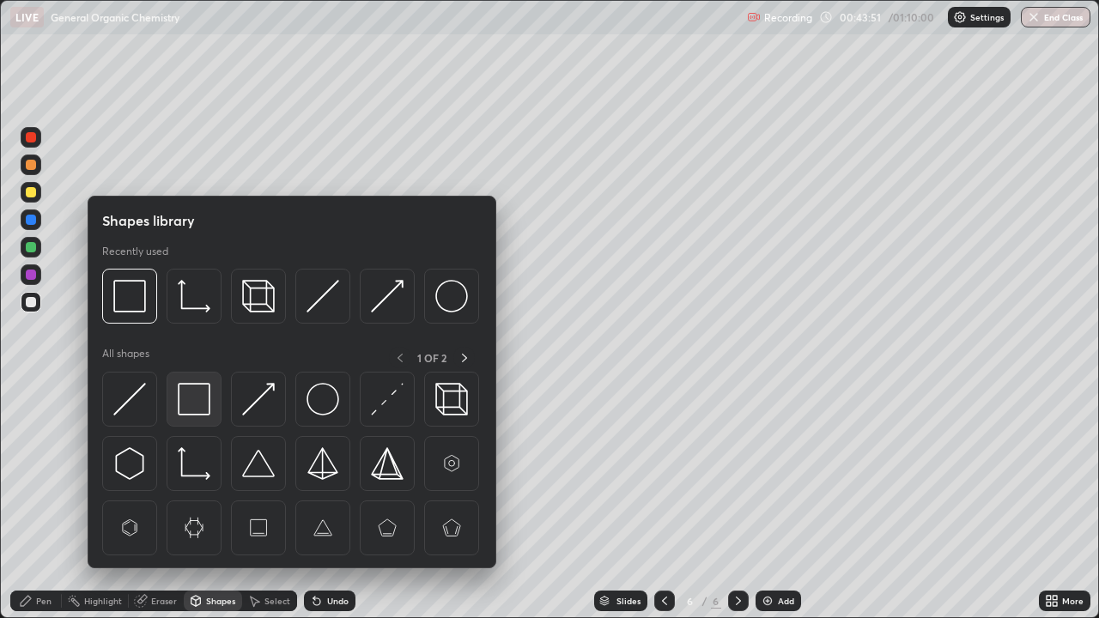
click at [194, 397] on img at bounding box center [194, 399] width 33 height 33
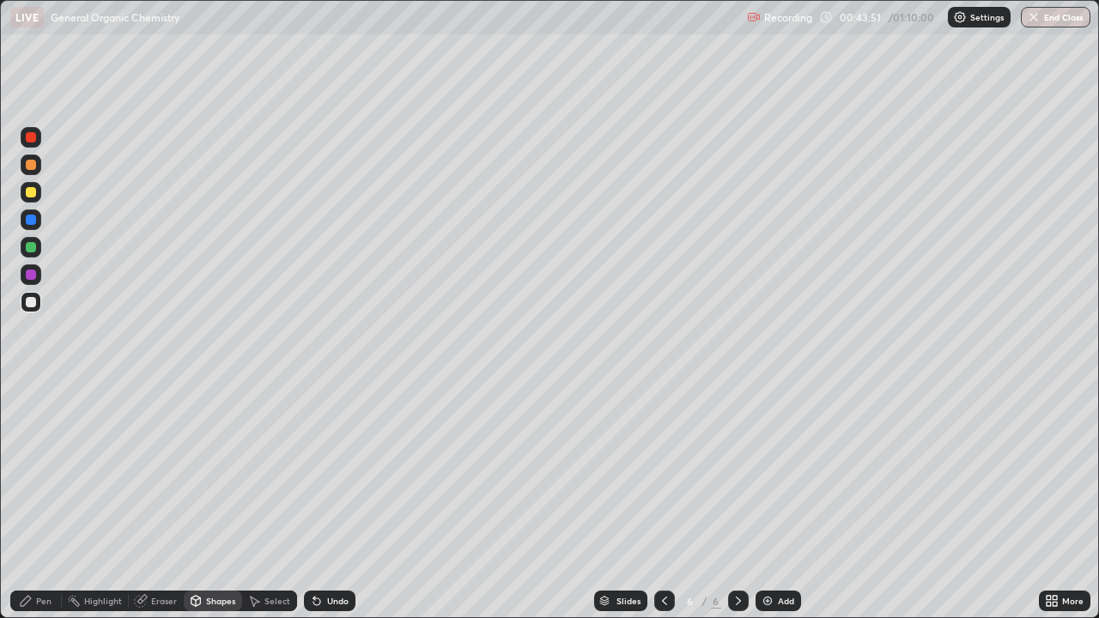
click at [33, 195] on div at bounding box center [31, 192] width 10 height 10
click at [33, 501] on div "Pen" at bounding box center [36, 601] width 52 height 21
click at [34, 301] on div at bounding box center [31, 302] width 10 height 10
click at [219, 501] on div "Shapes" at bounding box center [220, 601] width 29 height 9
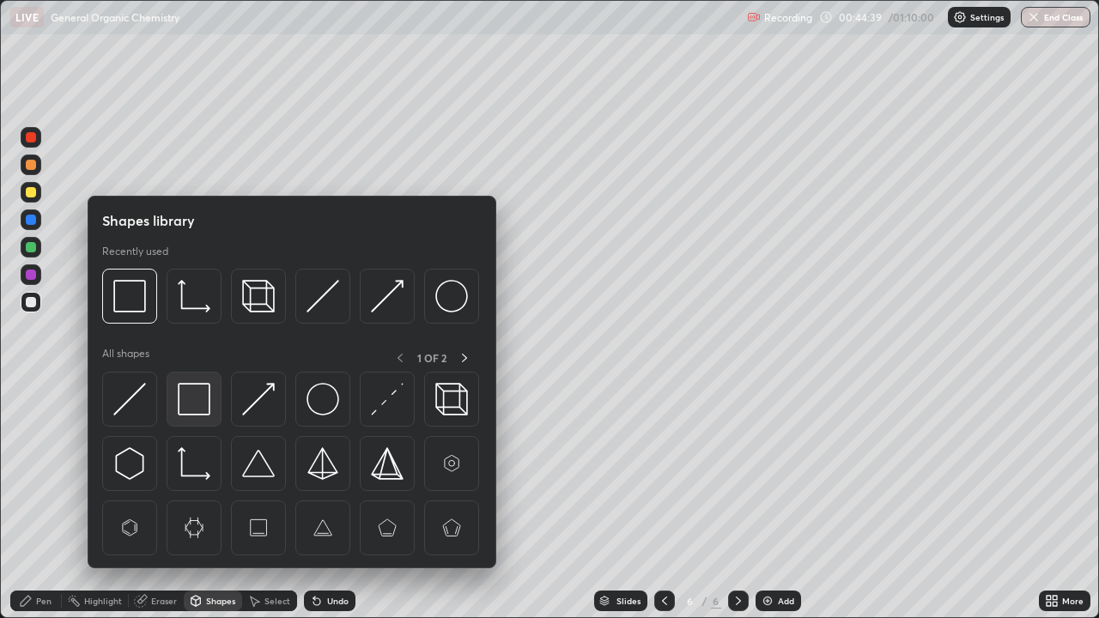
click at [191, 408] on img at bounding box center [194, 399] width 33 height 33
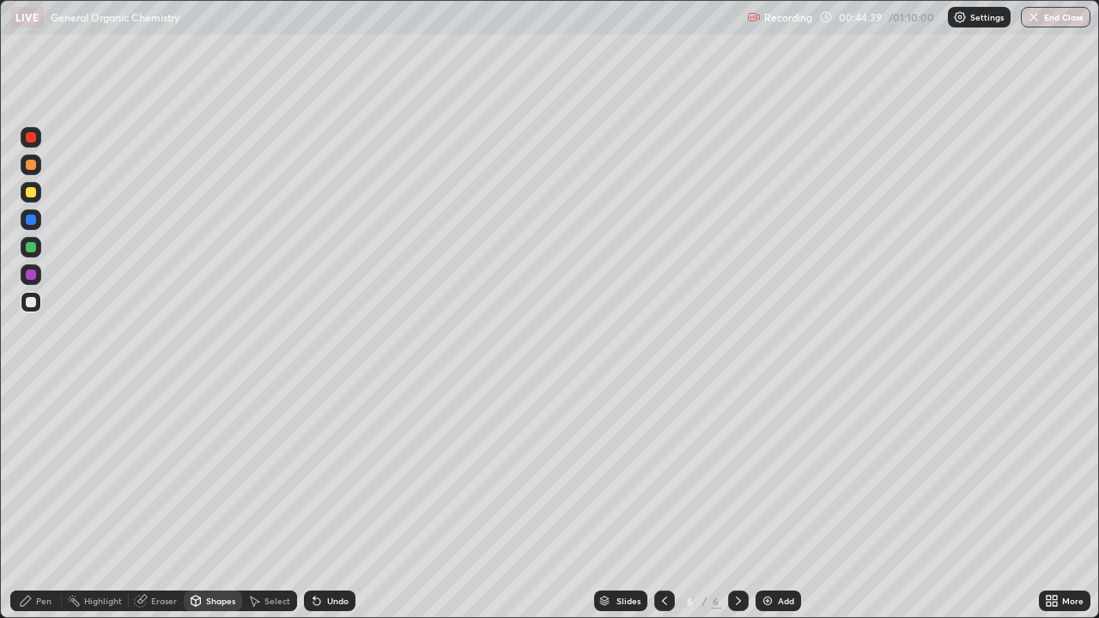
click at [32, 199] on div at bounding box center [31, 192] width 21 height 21
click at [322, 501] on div "Undo" at bounding box center [330, 601] width 52 height 21
click at [328, 501] on div "Undo" at bounding box center [330, 601] width 52 height 21
click at [39, 501] on div "Pen" at bounding box center [43, 601] width 15 height 9
click at [664, 501] on icon at bounding box center [665, 601] width 14 height 14
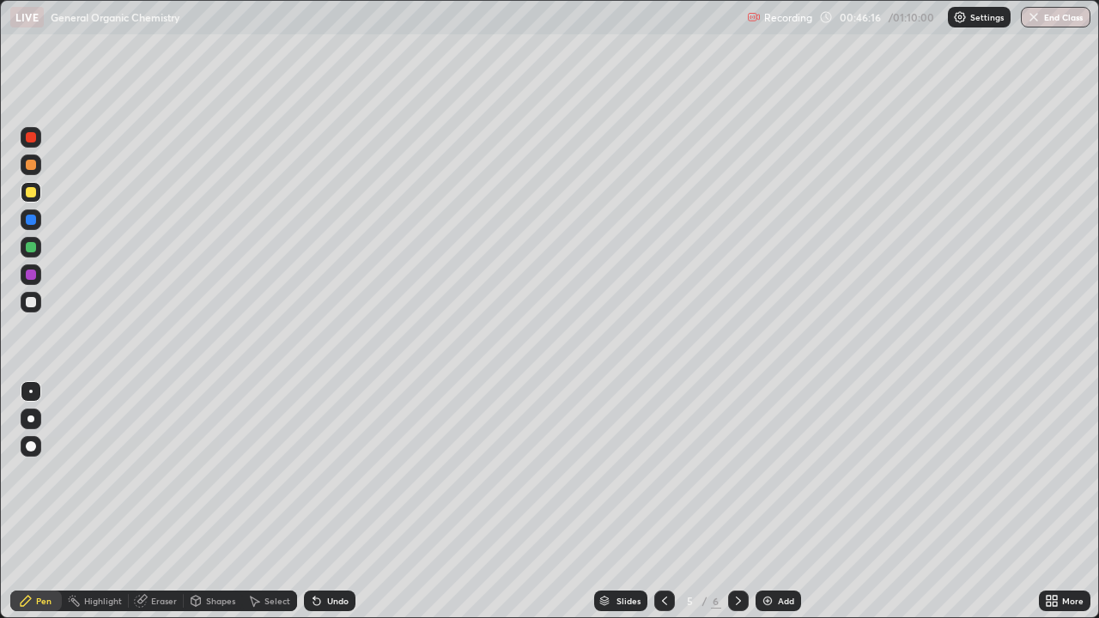
click at [734, 501] on icon at bounding box center [738, 601] width 14 height 14
click at [663, 501] on icon at bounding box center [665, 601] width 14 height 14
click at [158, 501] on div "Eraser" at bounding box center [164, 601] width 26 height 9
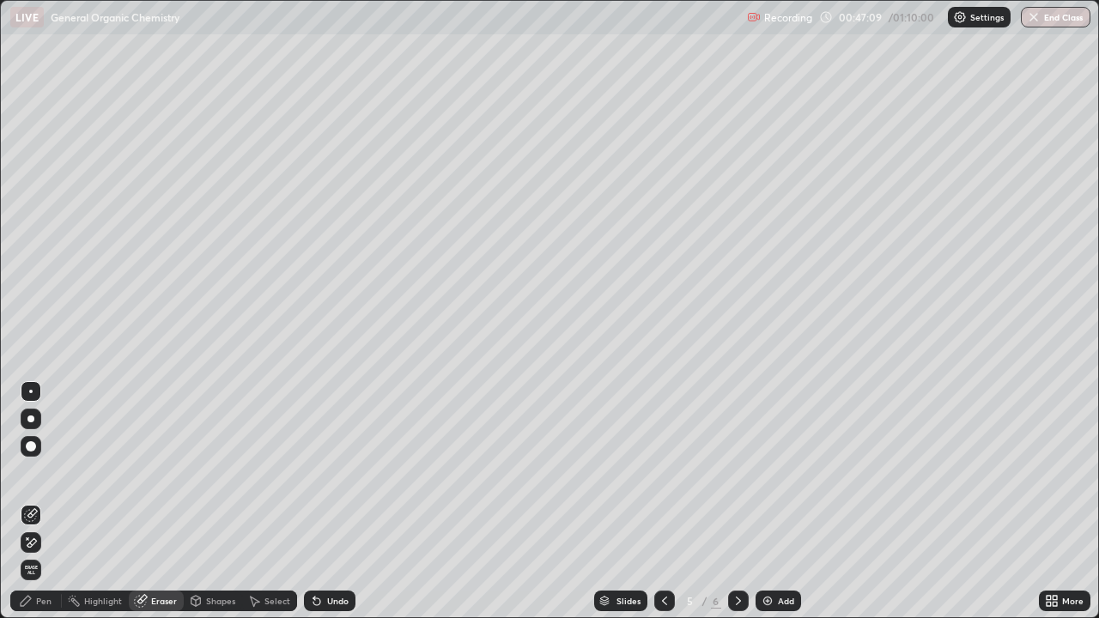
click at [734, 501] on icon at bounding box center [738, 601] width 14 height 14
click at [27, 441] on div at bounding box center [31, 446] width 21 height 21
click at [35, 501] on div "Pen" at bounding box center [36, 601] width 52 height 21
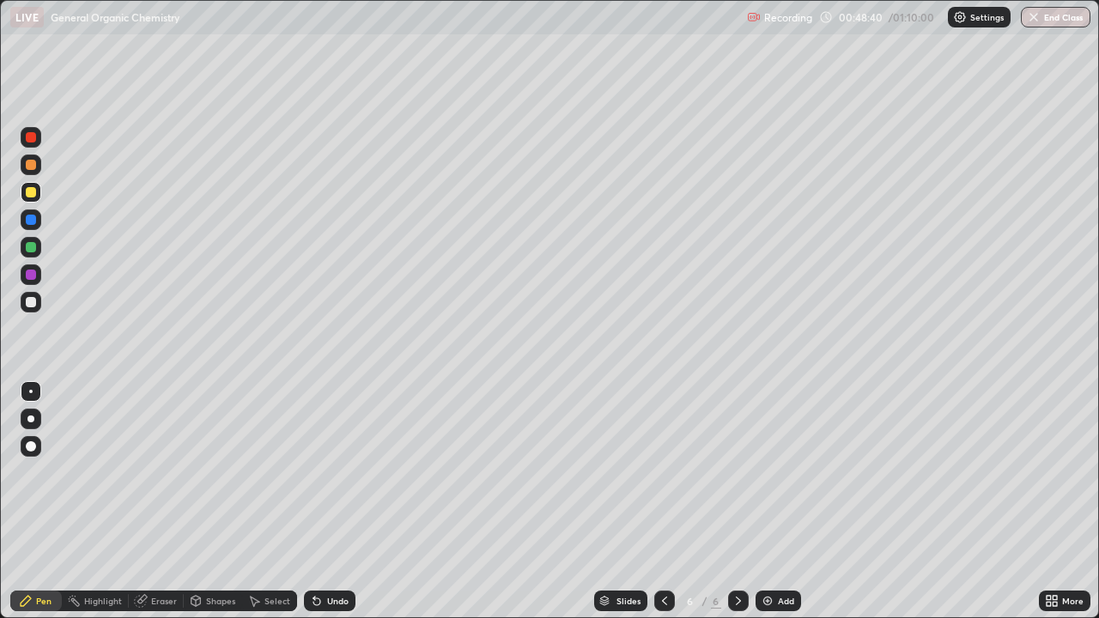
click at [336, 501] on div "Undo" at bounding box center [337, 601] width 21 height 9
click at [32, 302] on div at bounding box center [31, 302] width 10 height 10
click at [158, 501] on div "Eraser" at bounding box center [164, 601] width 26 height 9
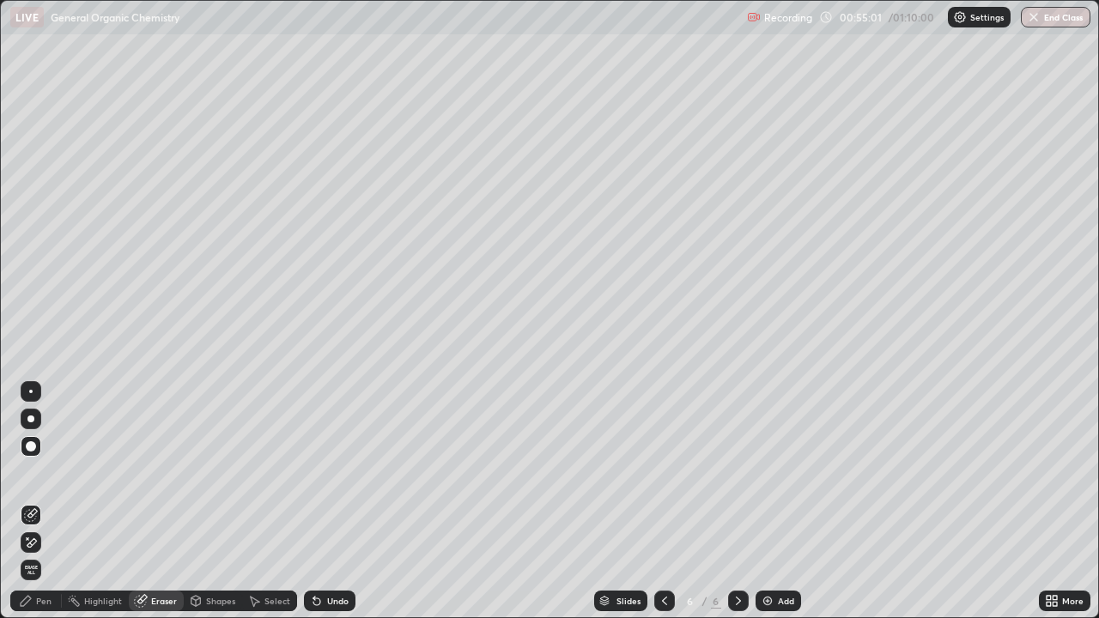
click at [39, 501] on div "Pen" at bounding box center [43, 601] width 15 height 9
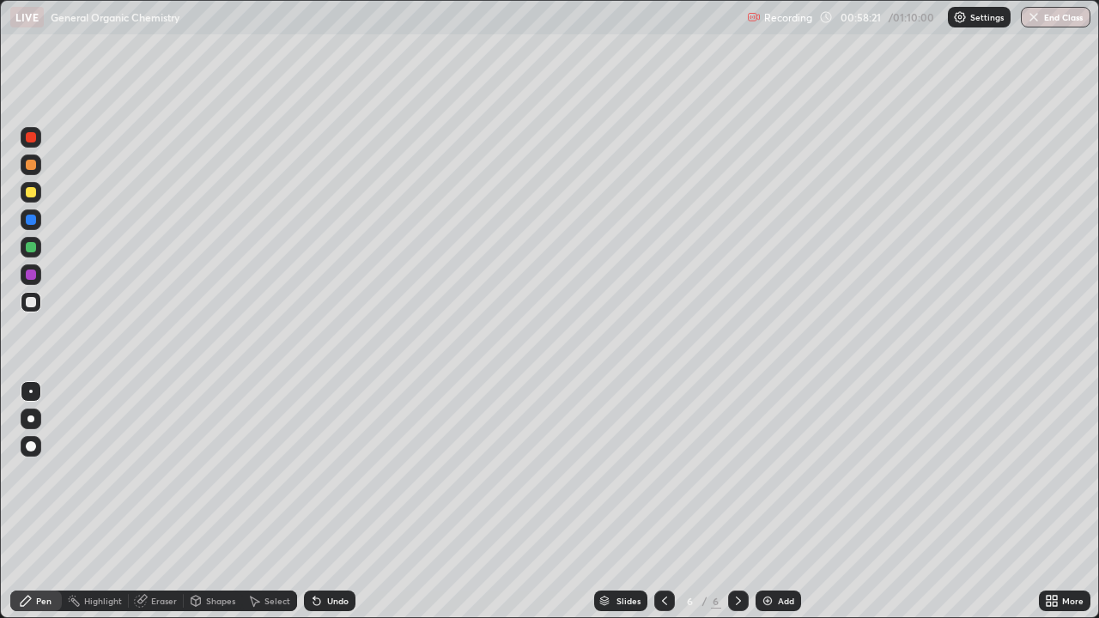
click at [660, 501] on icon at bounding box center [665, 601] width 14 height 14
click at [737, 501] on icon at bounding box center [738, 601] width 14 height 14
click at [770, 501] on img at bounding box center [768, 601] width 14 height 14
click at [33, 196] on div at bounding box center [31, 192] width 10 height 10
click at [29, 299] on div at bounding box center [31, 302] width 10 height 10
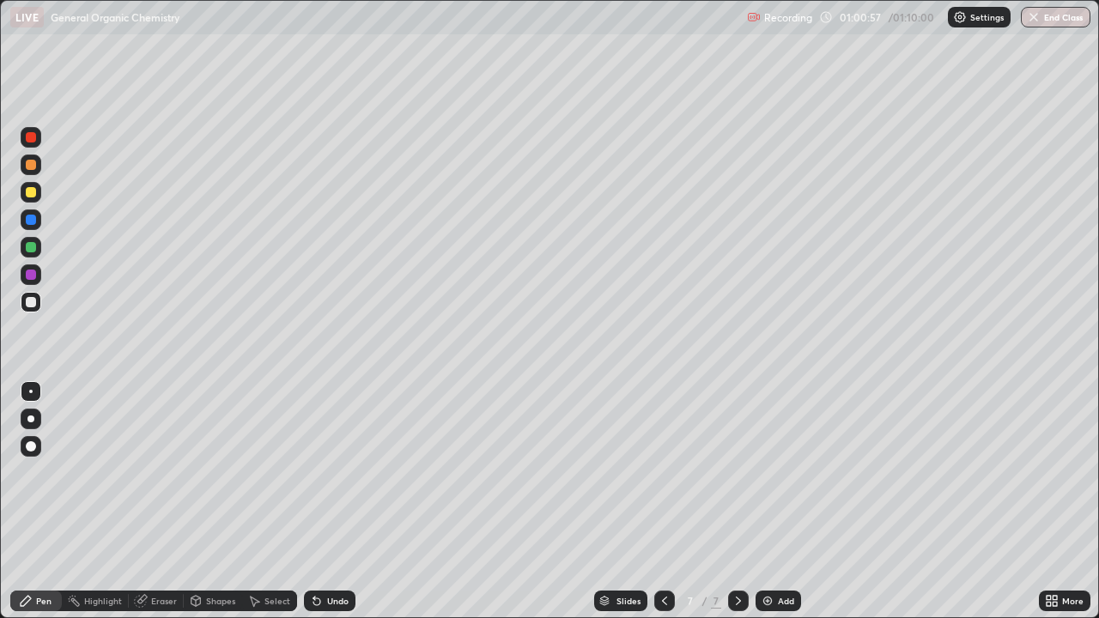
click at [330, 501] on div "Undo" at bounding box center [326, 601] width 58 height 34
click at [327, 501] on div "Undo" at bounding box center [337, 601] width 21 height 9
click at [161, 501] on div "Eraser" at bounding box center [164, 601] width 26 height 9
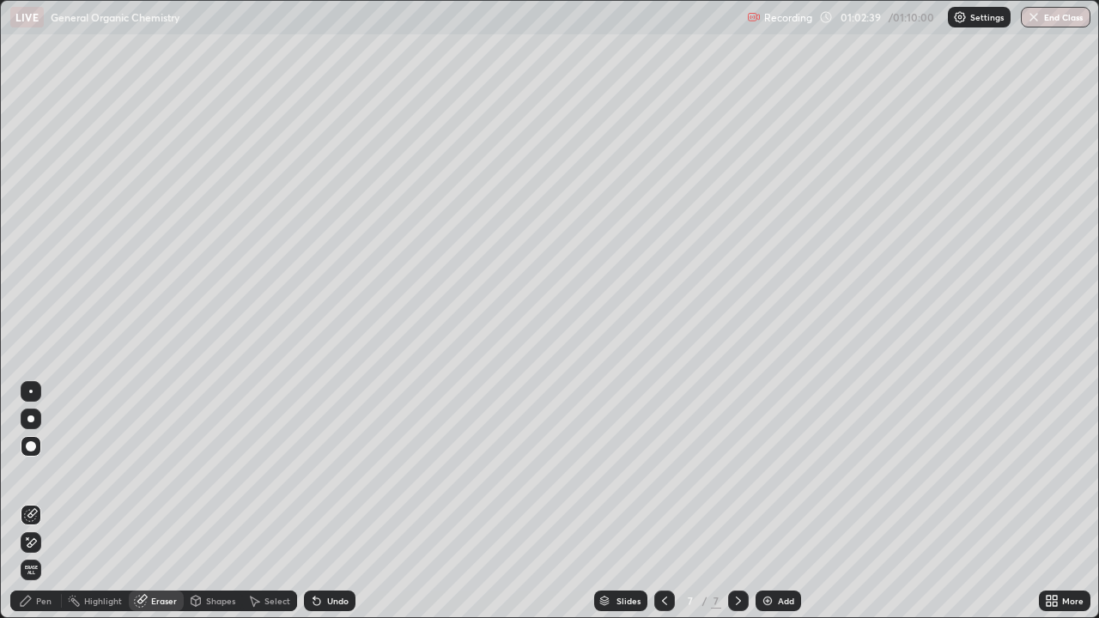
click at [48, 501] on div "Pen" at bounding box center [43, 601] width 15 height 9
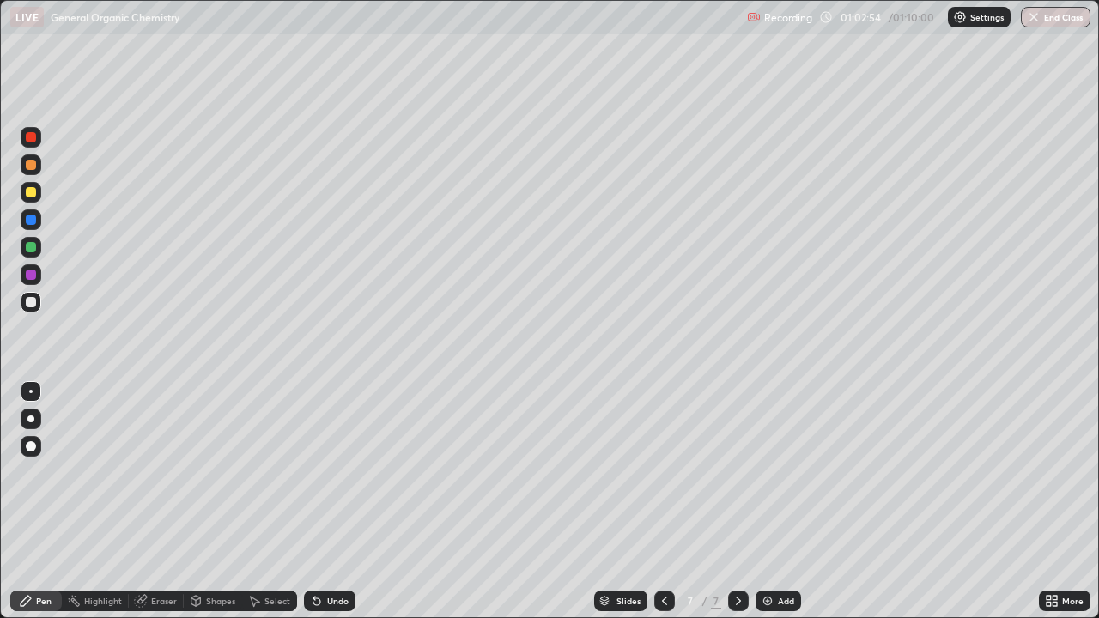
click at [344, 501] on div "Undo" at bounding box center [330, 601] width 52 height 21
click at [331, 501] on div "Undo" at bounding box center [337, 601] width 21 height 9
click at [333, 501] on div "Undo" at bounding box center [330, 601] width 52 height 21
click at [336, 501] on div "Undo" at bounding box center [337, 601] width 21 height 9
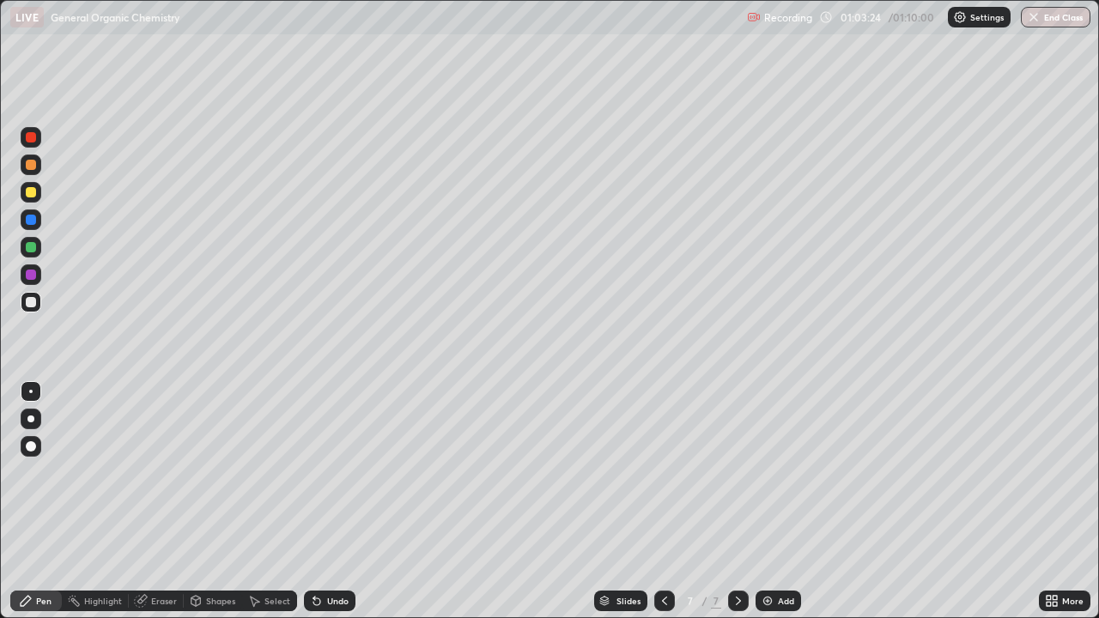
click at [336, 501] on div "Undo" at bounding box center [337, 601] width 21 height 9
click at [338, 501] on div "Undo" at bounding box center [337, 601] width 21 height 9
click at [337, 501] on div "Undo" at bounding box center [337, 601] width 21 height 9
click at [330, 501] on div "Undo" at bounding box center [337, 601] width 21 height 9
click at [162, 501] on div "Eraser" at bounding box center [164, 601] width 26 height 9
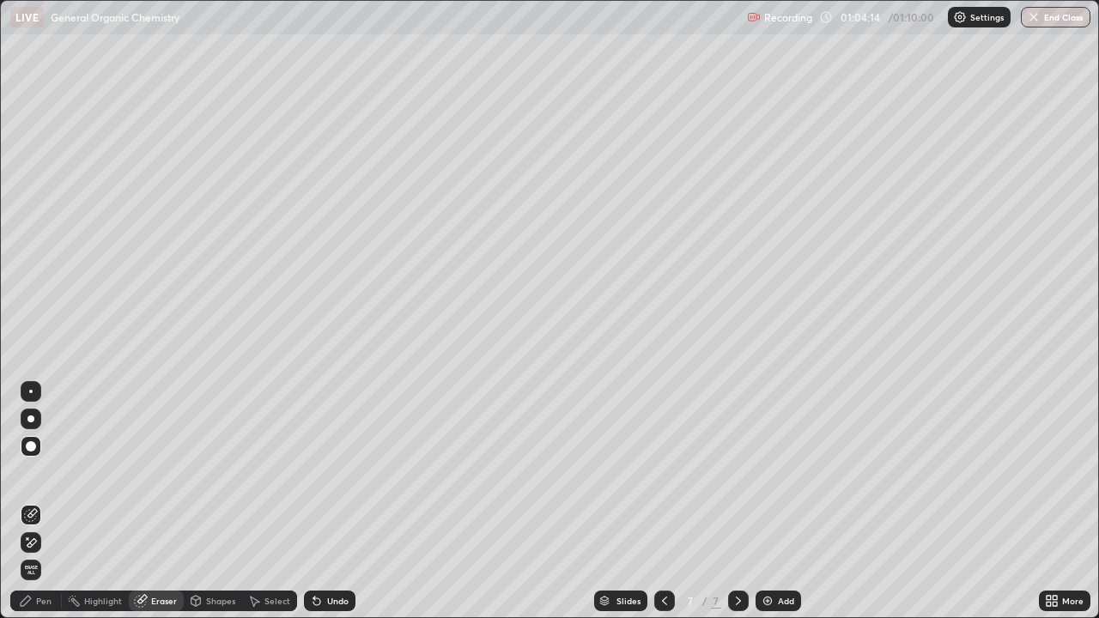
click at [39, 501] on div "Pen" at bounding box center [43, 601] width 15 height 9
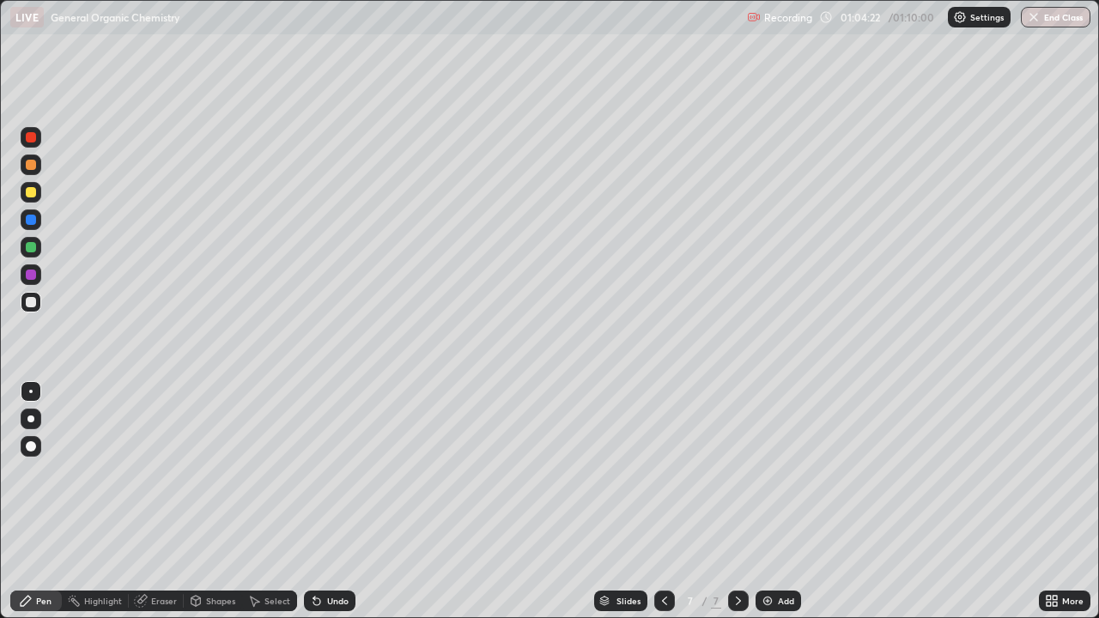
click at [208, 501] on div "Shapes" at bounding box center [220, 601] width 29 height 9
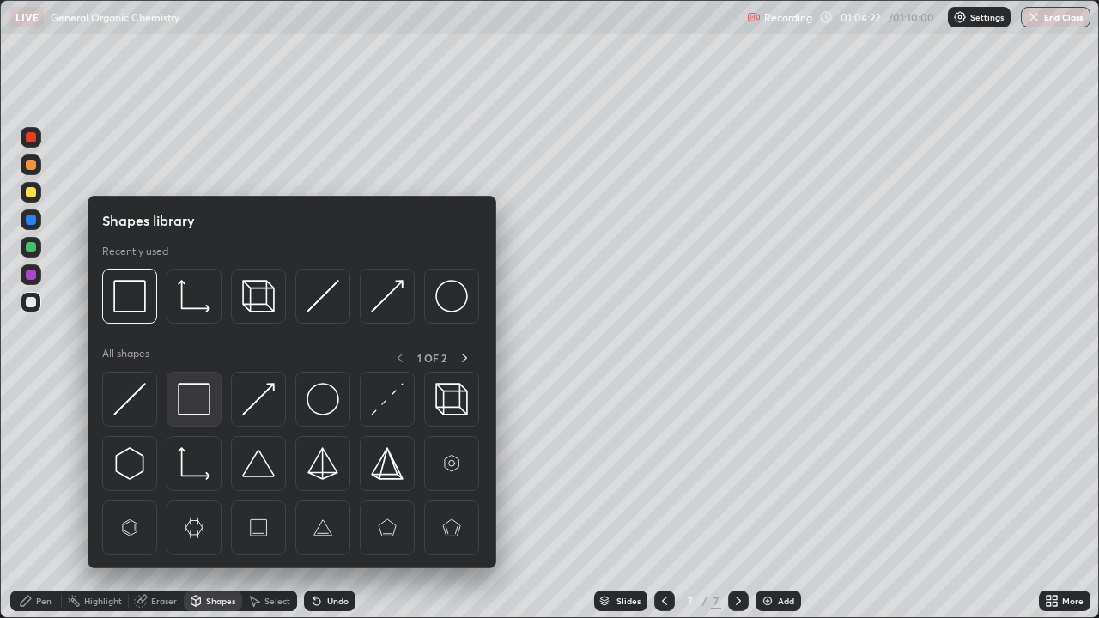
click at [191, 396] on img at bounding box center [194, 399] width 33 height 33
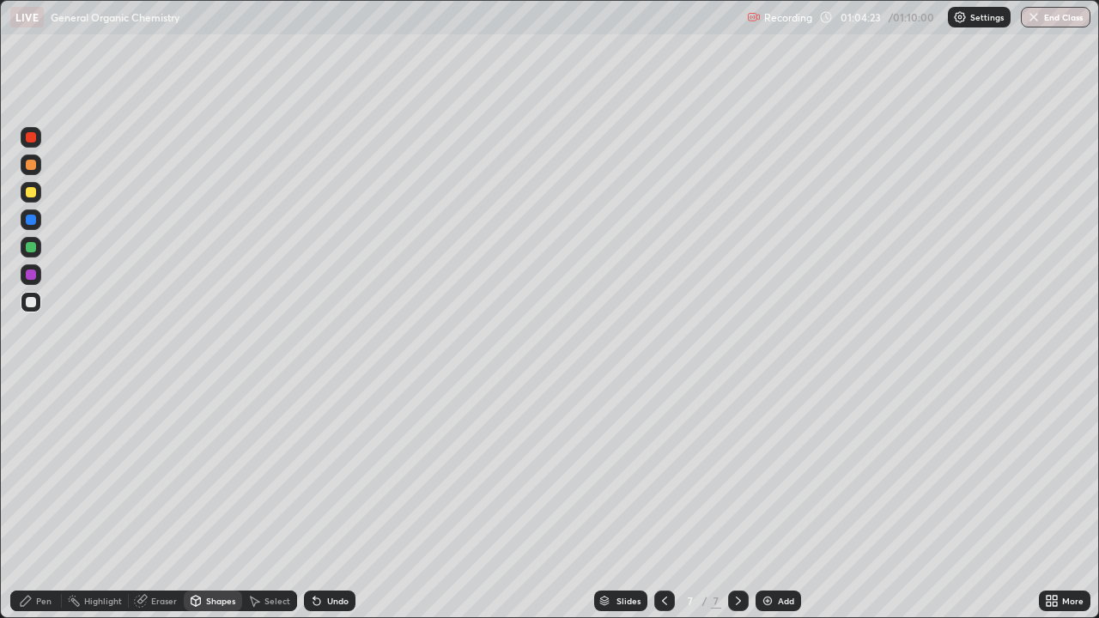
click at [27, 196] on div at bounding box center [31, 192] width 10 height 10
click at [33, 501] on icon at bounding box center [26, 601] width 14 height 14
click at [29, 302] on div at bounding box center [31, 302] width 10 height 10
click at [216, 501] on div "Shapes" at bounding box center [220, 601] width 29 height 9
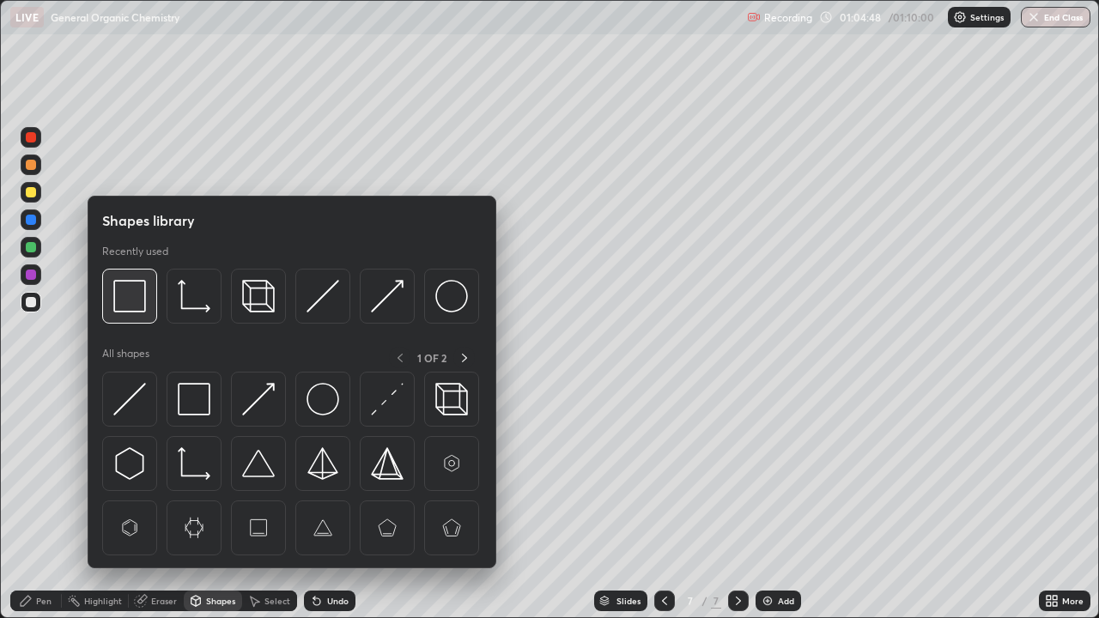
click at [130, 308] on img at bounding box center [129, 296] width 33 height 33
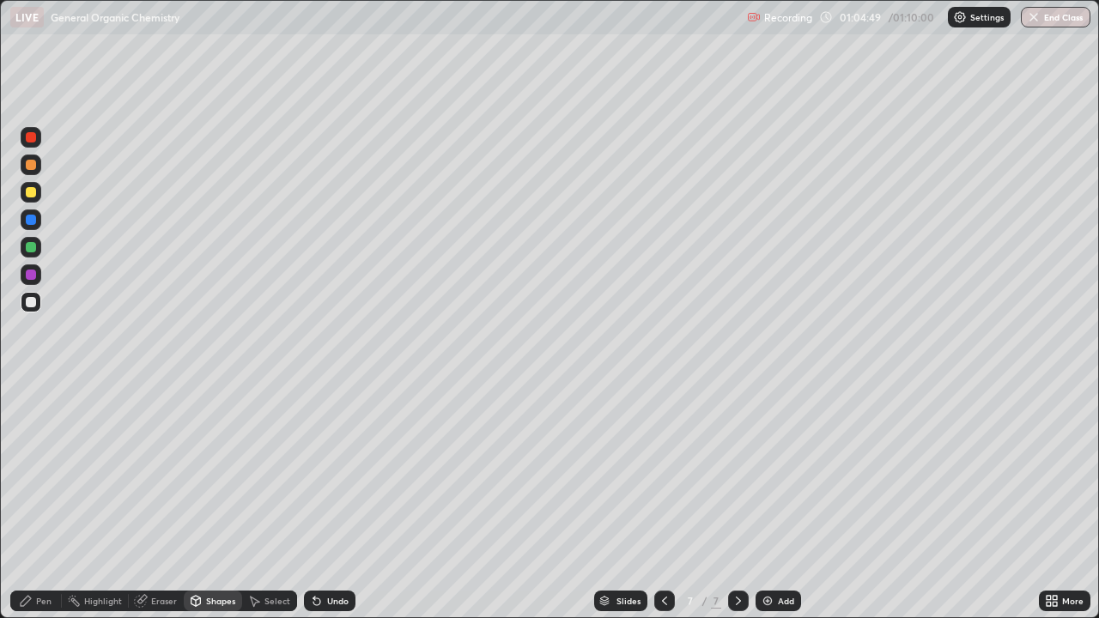
click at [34, 202] on div at bounding box center [31, 192] width 21 height 21
click at [327, 501] on div "Undo" at bounding box center [337, 601] width 21 height 9
click at [322, 501] on div "Undo" at bounding box center [330, 601] width 52 height 21
click at [47, 501] on div "Pen" at bounding box center [43, 601] width 15 height 9
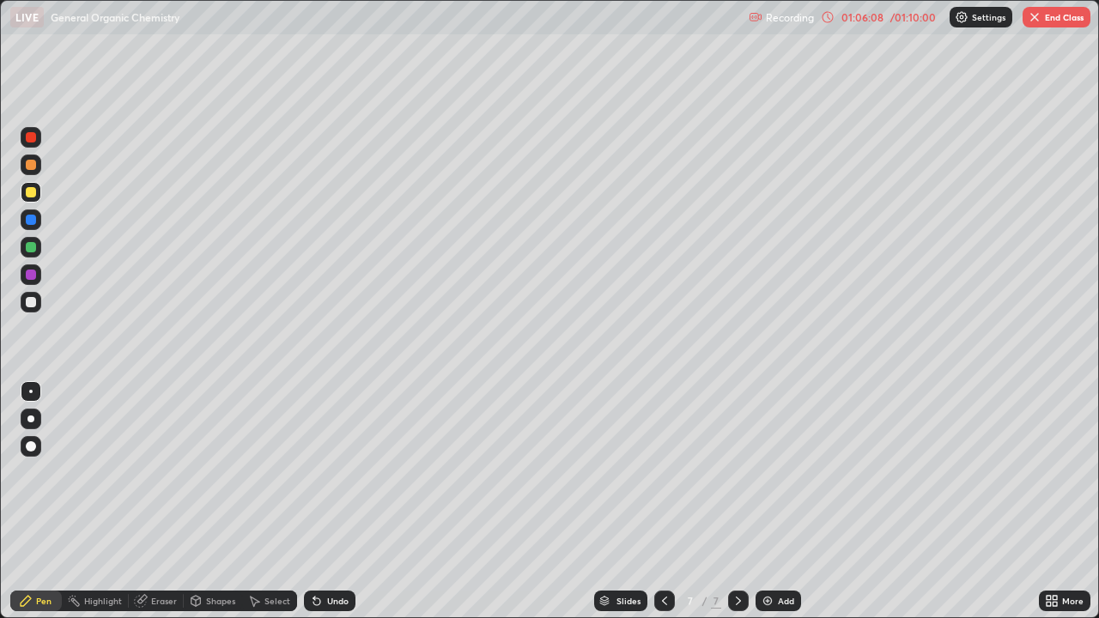
click at [33, 302] on div at bounding box center [31, 302] width 10 height 10
click at [336, 501] on div "Undo" at bounding box center [330, 601] width 52 height 21
click at [222, 501] on div "Shapes" at bounding box center [220, 601] width 29 height 9
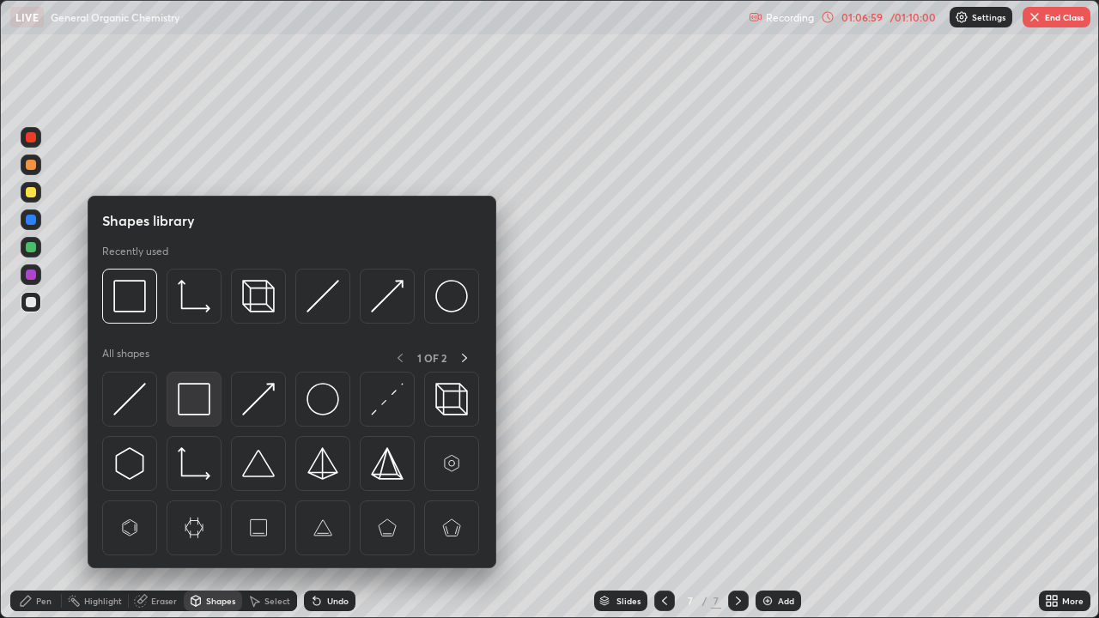
click at [197, 404] on img at bounding box center [194, 399] width 33 height 33
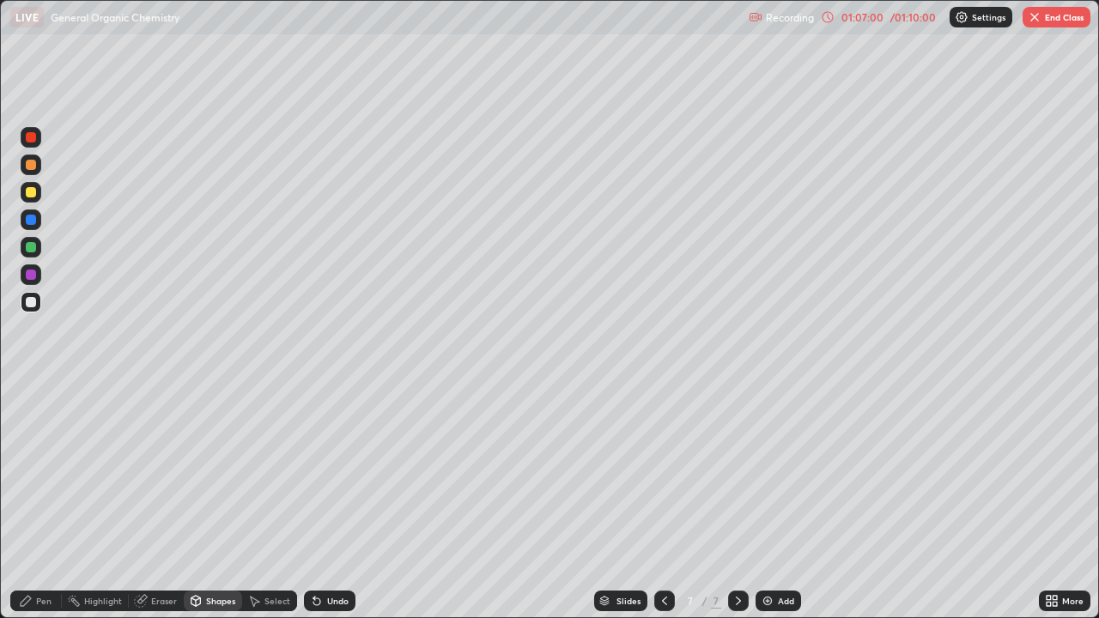
click at [33, 195] on div at bounding box center [31, 192] width 10 height 10
click at [1042, 14] on button "End Class" at bounding box center [1056, 17] width 68 height 21
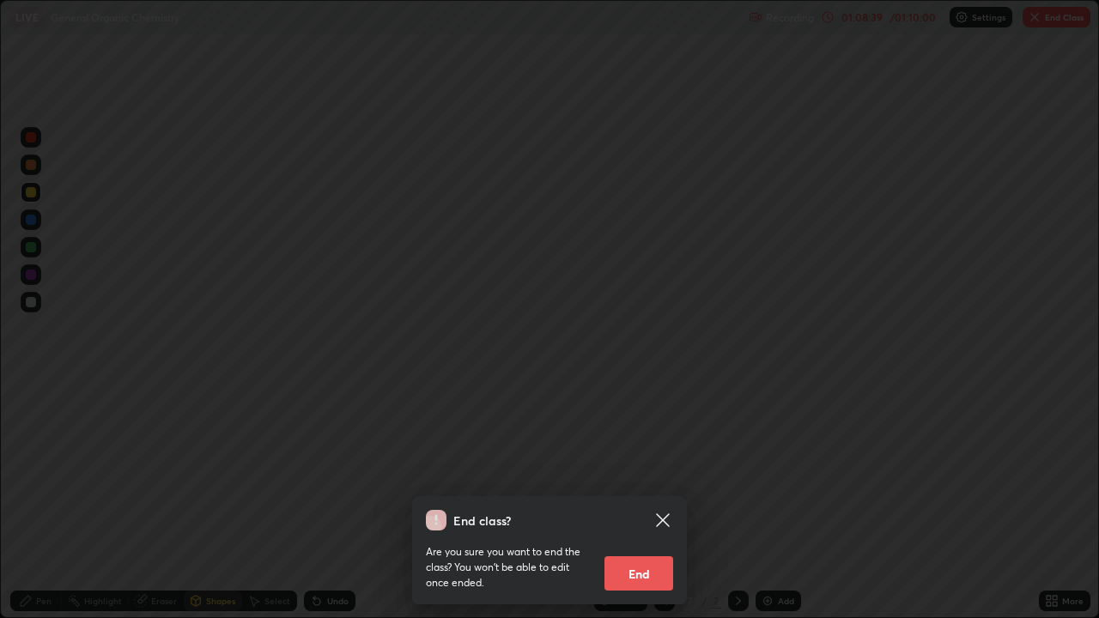
click at [628, 501] on button "End" at bounding box center [638, 573] width 69 height 34
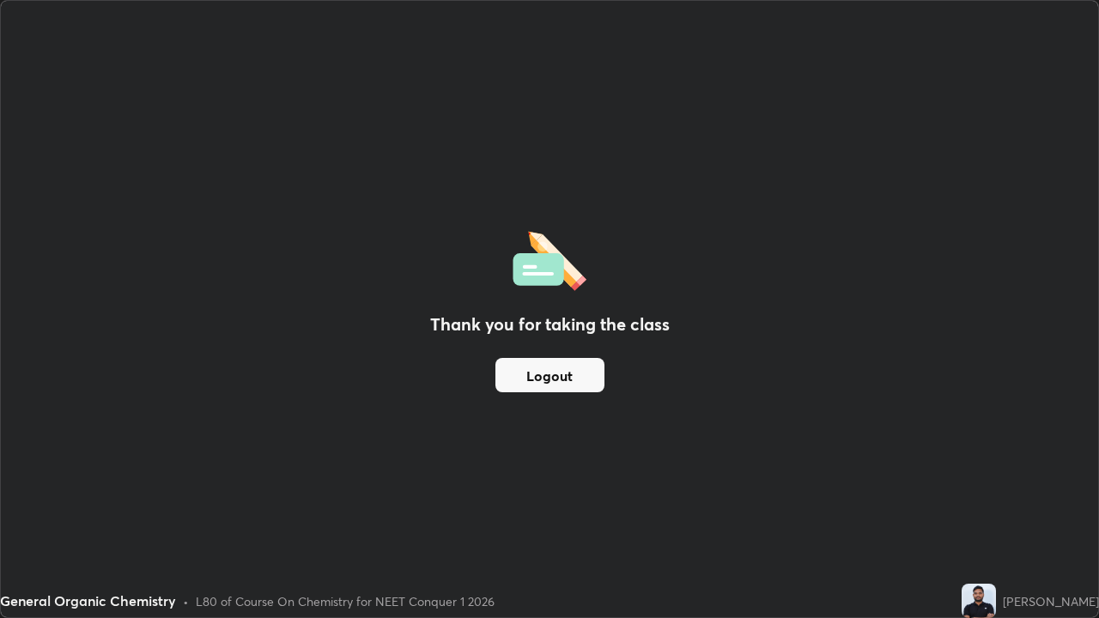
click at [546, 365] on button "Logout" at bounding box center [549, 375] width 109 height 34
